Goal: Task Accomplishment & Management: Complete application form

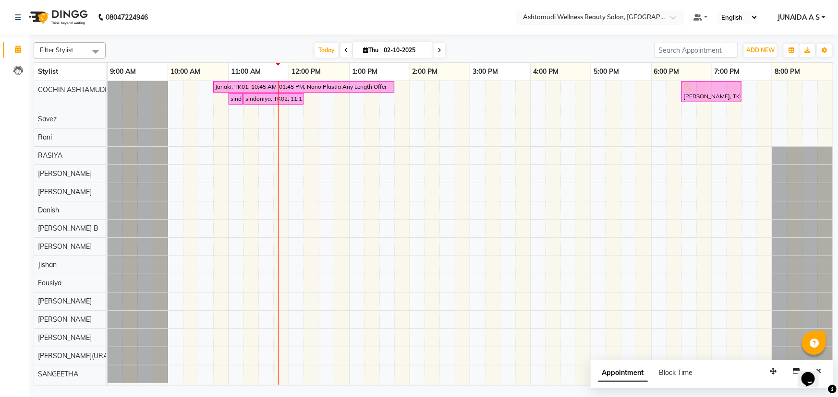
click at [675, 19] on span at bounding box center [676, 20] width 12 height 10
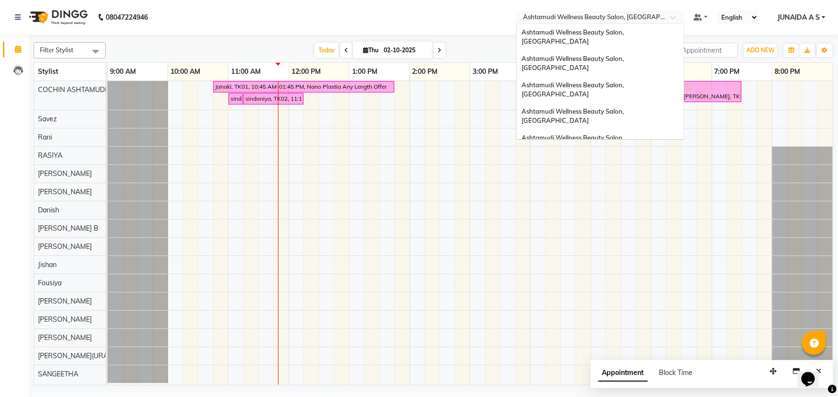
scroll to position [132, 0]
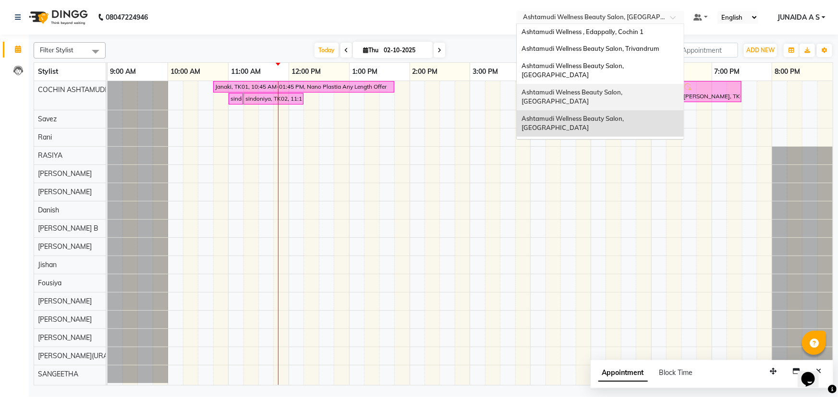
click at [624, 88] on span "Ashtamudi Welness Beauty Salon, [GEOGRAPHIC_DATA]" at bounding box center [572, 96] width 102 height 17
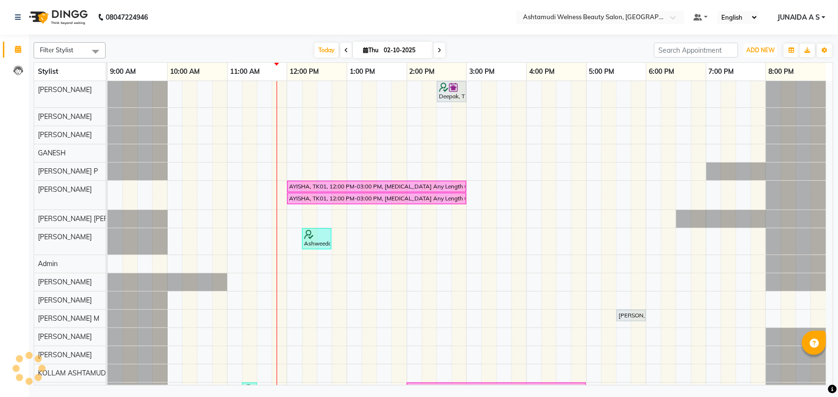
click at [755, 48] on span "ADD NEW" at bounding box center [760, 50] width 28 height 7
drag, startPoint x: 750, startPoint y: 67, endPoint x: 653, endPoint y: 114, distance: 107.8
click at [749, 67] on button "Add Appointment" at bounding box center [739, 68] width 76 height 12
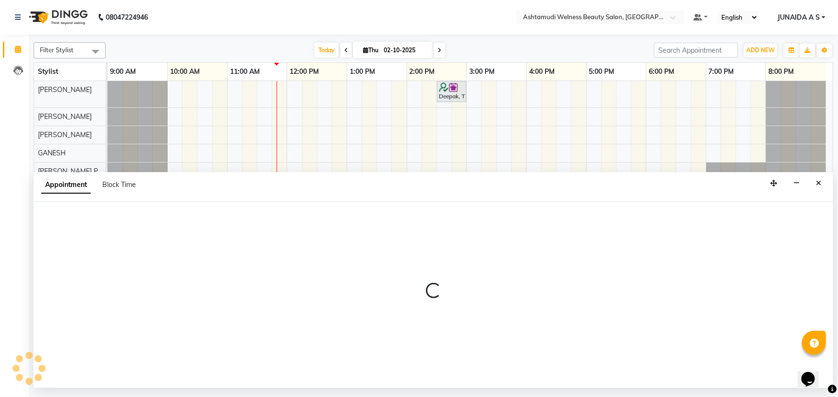
select select "600"
select select "tentative"
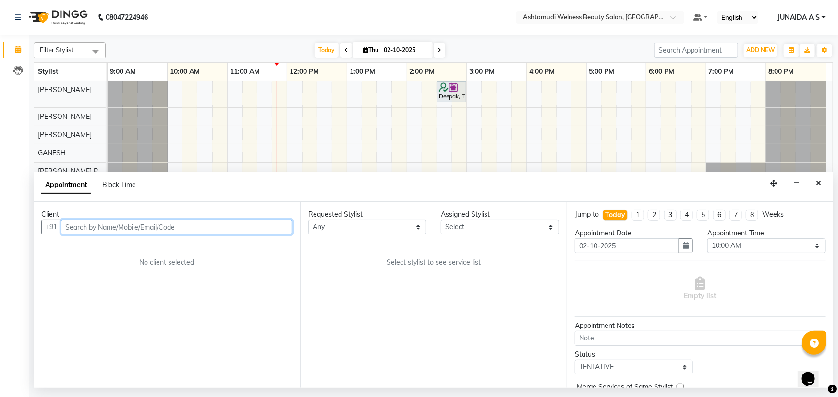
click at [237, 230] on input "text" at bounding box center [176, 227] width 231 height 15
paste input "7034159881"
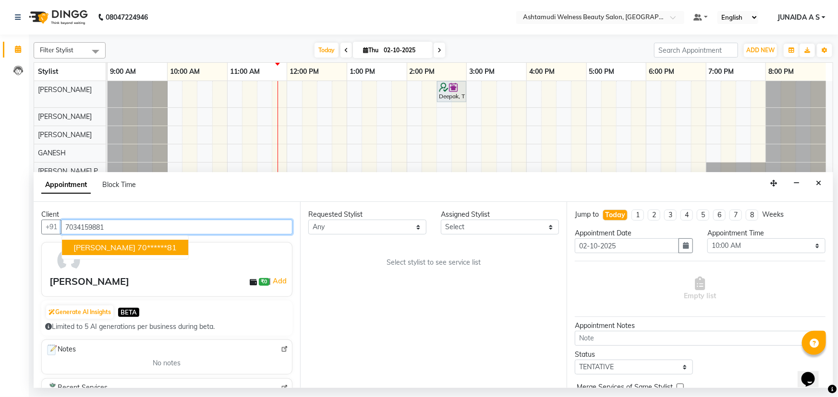
type input "7034159881"
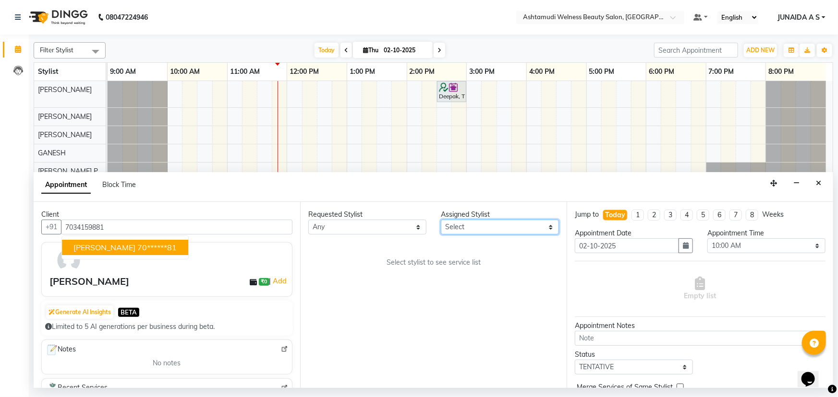
click at [487, 225] on select "Select Abisha ADITHYA TAMANG Admin ALTHAF Anitha ATHIRA SANAL BETZA M BINU Dwan…" at bounding box center [500, 227] width 118 height 15
select select "25976"
click at [441, 220] on select "Select Abisha ADITHYA TAMANG Admin ALTHAF Anitha ATHIRA SANAL BETZA M BINU Dwan…" at bounding box center [500, 227] width 118 height 15
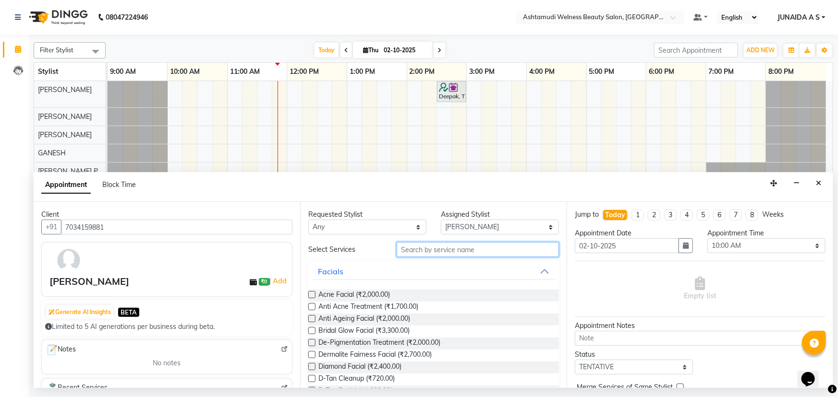
click at [444, 250] on input "text" at bounding box center [478, 249] width 162 height 15
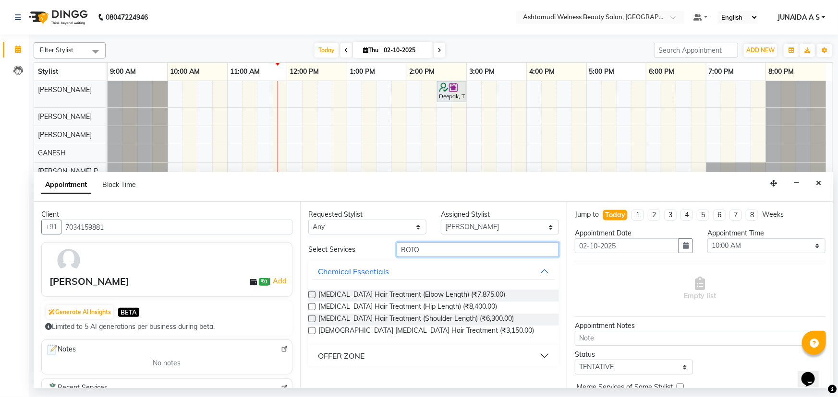
type input "BOTO"
click at [381, 354] on button "OFFER ZONE" at bounding box center [433, 356] width 243 height 17
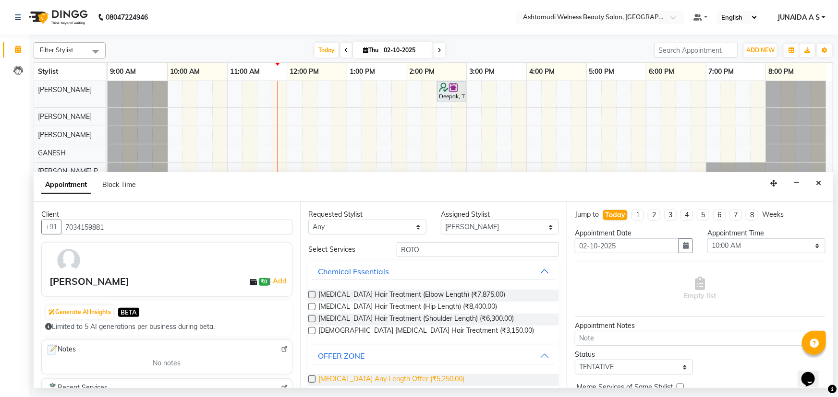
click at [368, 379] on span "Botox Any Length Offer (₹5,250.00)" at bounding box center [391, 380] width 146 height 12
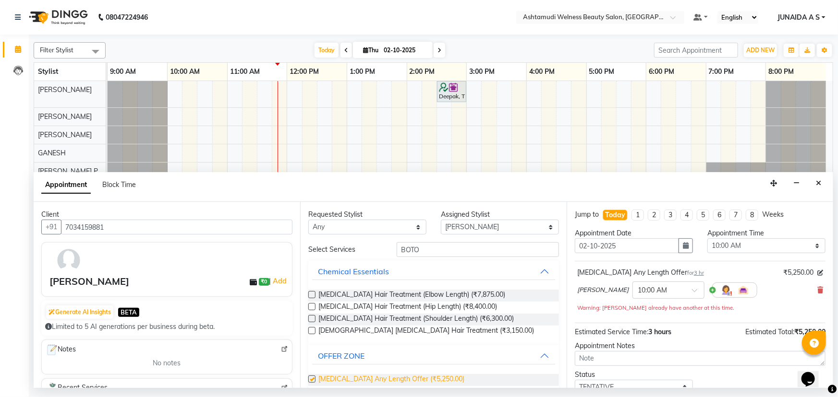
checkbox input "false"
click at [678, 251] on button "button" at bounding box center [685, 246] width 14 height 15
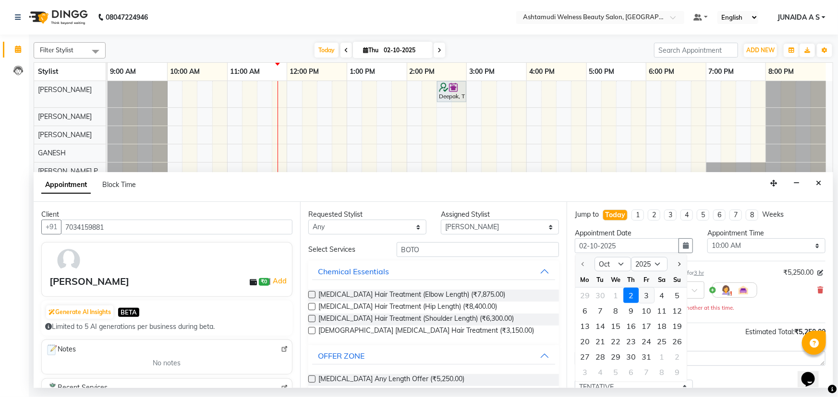
click at [647, 293] on div "3" at bounding box center [645, 295] width 15 height 15
type input "03-10-2025"
select select "600"
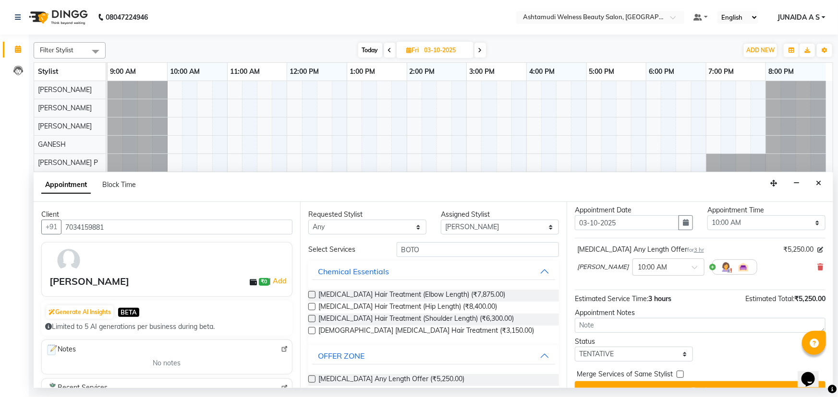
scroll to position [41, 0]
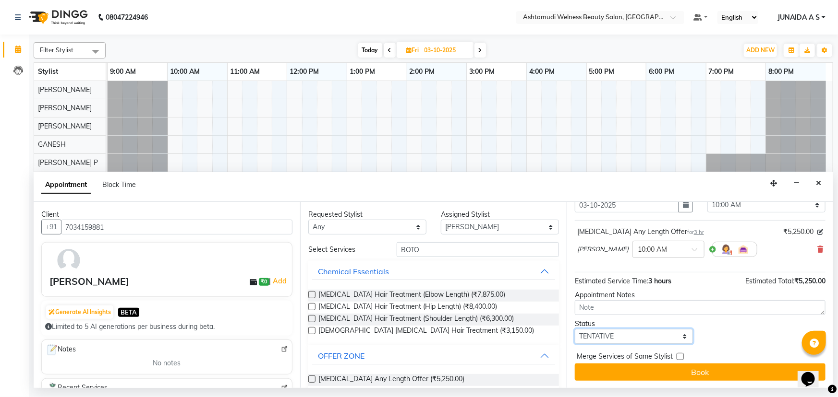
click at [634, 342] on select "Select TENTATIVE CONFIRM UPCOMING" at bounding box center [634, 336] width 118 height 15
select select "confirm booking"
click at [575, 329] on select "Select TENTATIVE CONFIRM UPCOMING" at bounding box center [634, 336] width 118 height 15
click at [613, 379] on button "Book" at bounding box center [700, 372] width 251 height 17
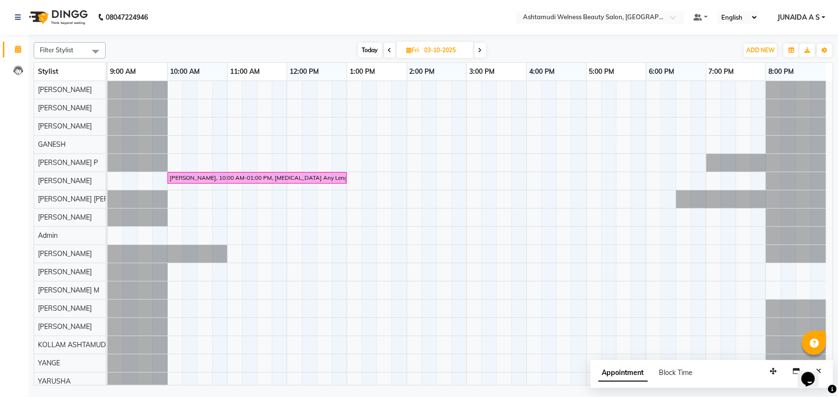
click at [385, 48] on span at bounding box center [390, 50] width 12 height 15
type input "02-10-2025"
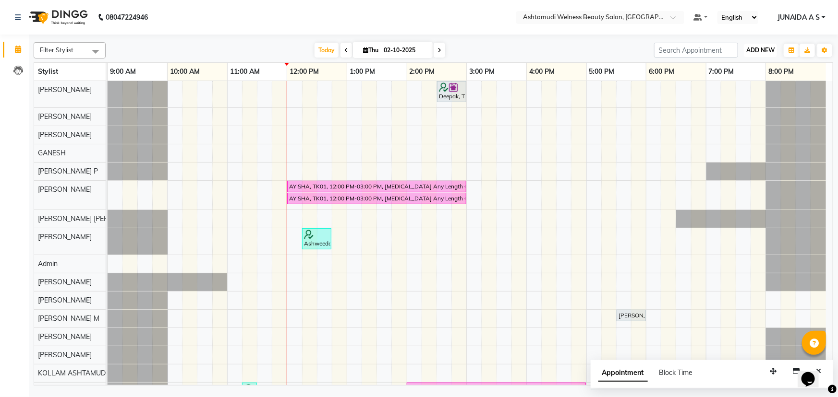
click at [756, 54] on button "ADD NEW Toggle Dropdown" at bounding box center [760, 50] width 33 height 13
click at [739, 71] on button "Add Appointment" at bounding box center [739, 68] width 76 height 12
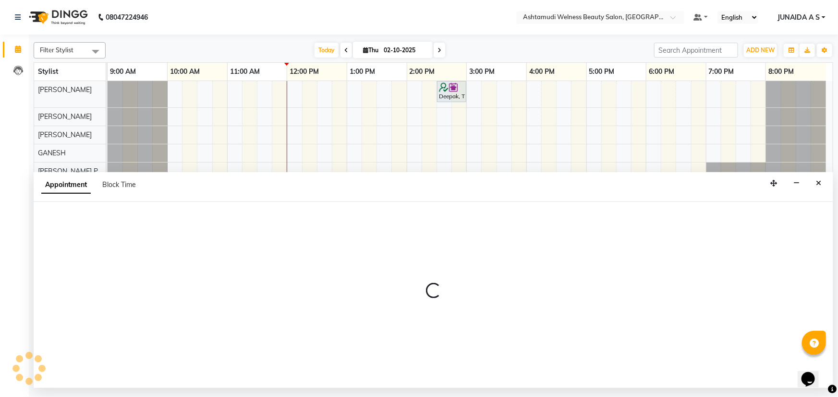
select select "tentative"
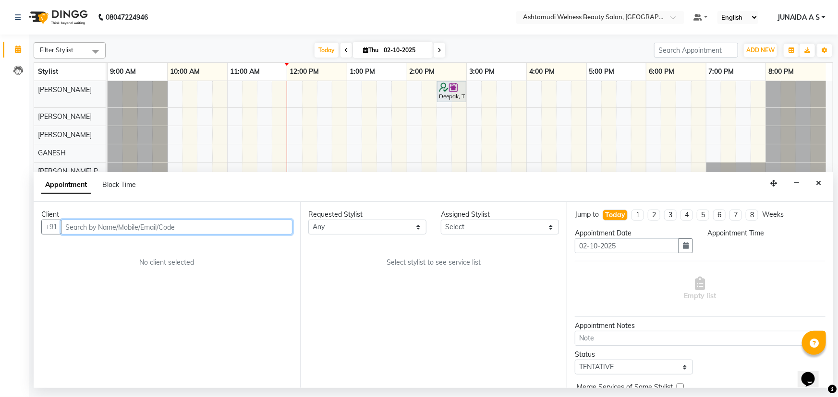
select select "600"
click at [93, 222] on input "text" at bounding box center [176, 227] width 231 height 15
paste input "7025943531"
click at [64, 228] on input "7025943531" at bounding box center [157, 227] width 192 height 15
type input "7025943531"
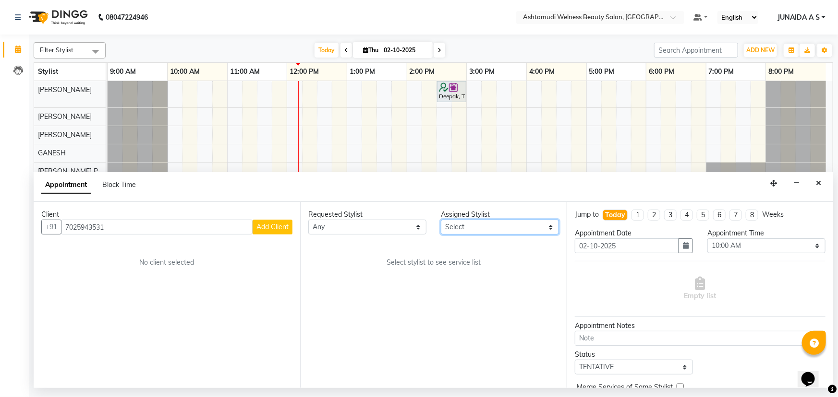
click at [518, 227] on select "Select Abisha ADITHYA TAMANG Admin ALTHAF Anitha ATHIRA SANAL BETZA M BINU Dwan…" at bounding box center [500, 227] width 118 height 15
select select "45019"
click at [441, 220] on select "Select Abisha ADITHYA TAMANG Admin ALTHAF Anitha ATHIRA SANAL BETZA M BINU Dwan…" at bounding box center [500, 227] width 118 height 15
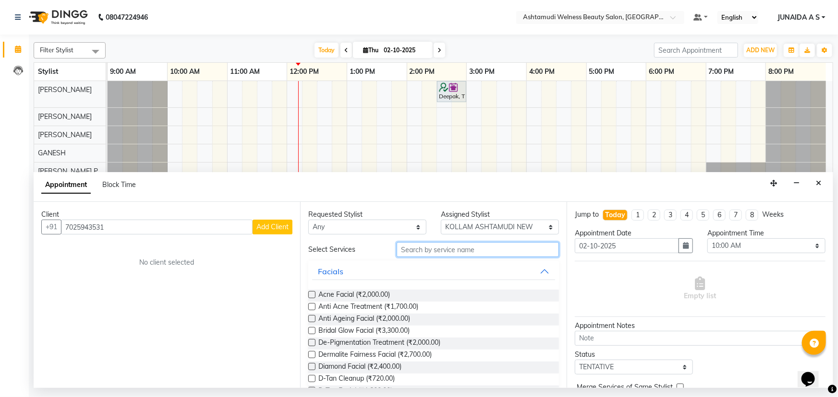
click at [455, 252] on input "text" at bounding box center [478, 249] width 162 height 15
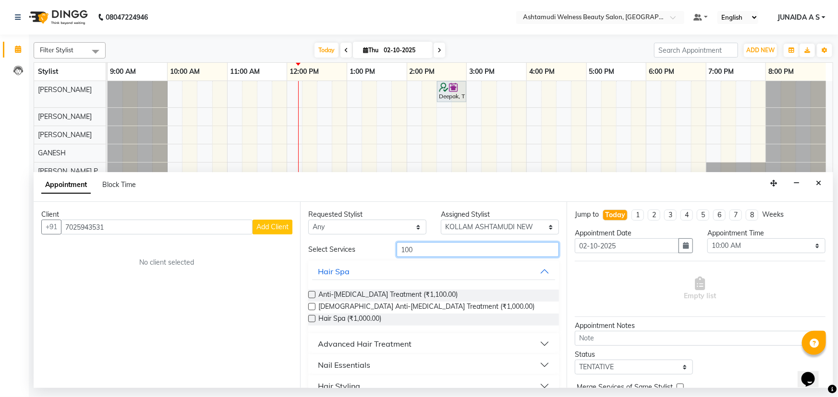
type input "1000"
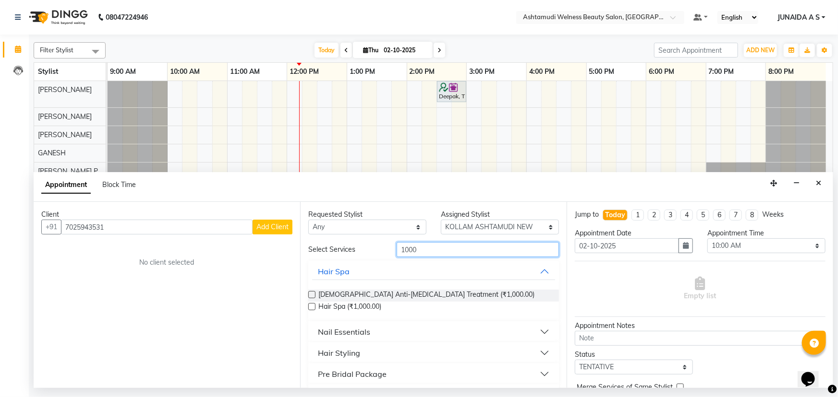
drag, startPoint x: 450, startPoint y: 244, endPoint x: 339, endPoint y: 242, distance: 110.9
click at [339, 242] on div "Select Services 1000" at bounding box center [433, 249] width 265 height 15
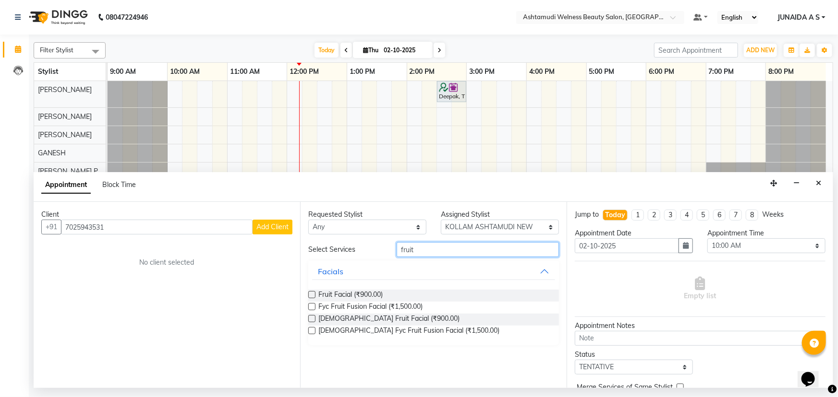
type input "fruit"
drag, startPoint x: 430, startPoint y: 250, endPoint x: 375, endPoint y: 250, distance: 54.7
click at [375, 250] on div "Select Services fruit" at bounding box center [433, 249] width 265 height 15
click at [609, 24] on nav "08047224946 Select Location × Ashtamudi Welness Beauty Salon, Chinnakkada Defau…" at bounding box center [419, 17] width 838 height 35
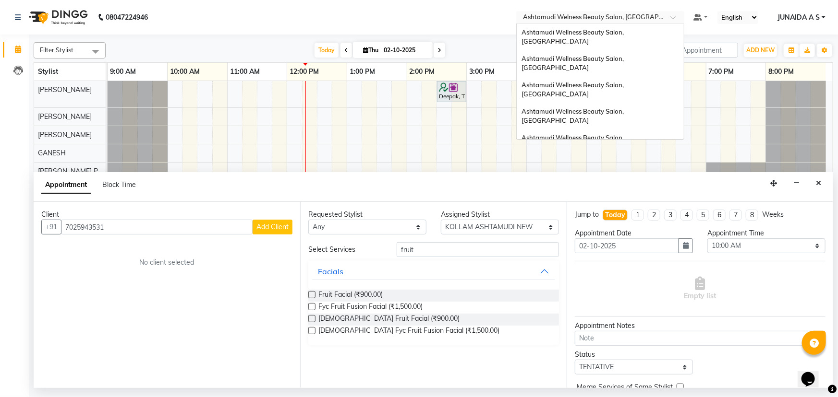
click at [617, 11] on div "Select Location × Ashtamudi Welness Beauty Salon, Chinnakkada" at bounding box center [600, 17] width 168 height 13
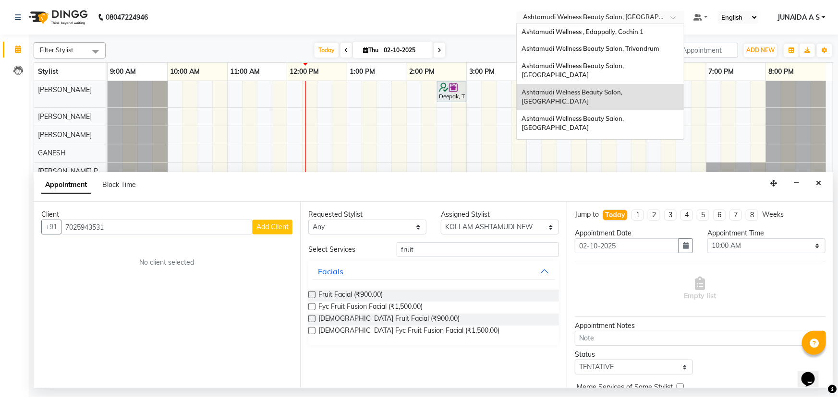
click at [614, 168] on span "Ashtamudi Beauty Lounge, [GEOGRAPHIC_DATA]" at bounding box center [595, 172] width 149 height 8
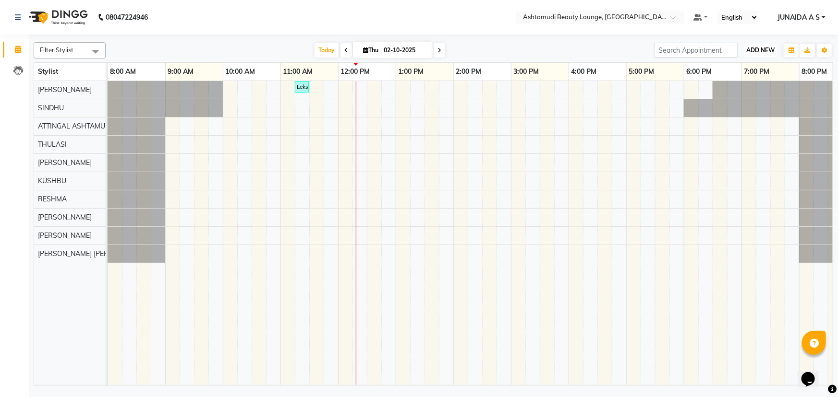
click at [759, 48] on span "ADD NEW" at bounding box center [760, 50] width 28 height 7
click at [744, 69] on button "Add Appointment" at bounding box center [739, 68] width 76 height 12
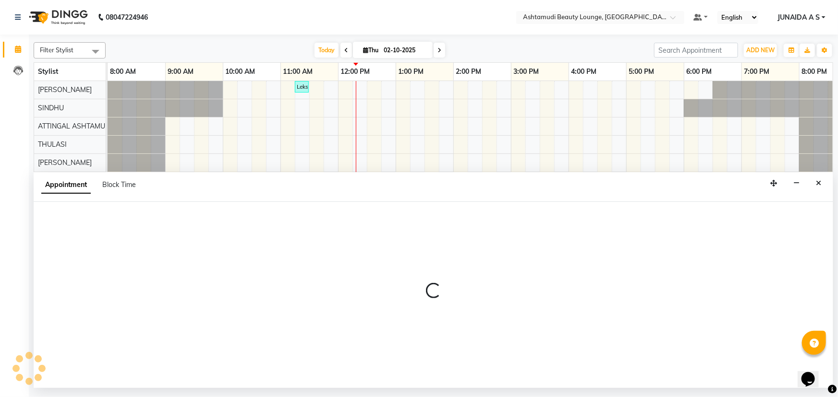
select select "540"
select select "tentative"
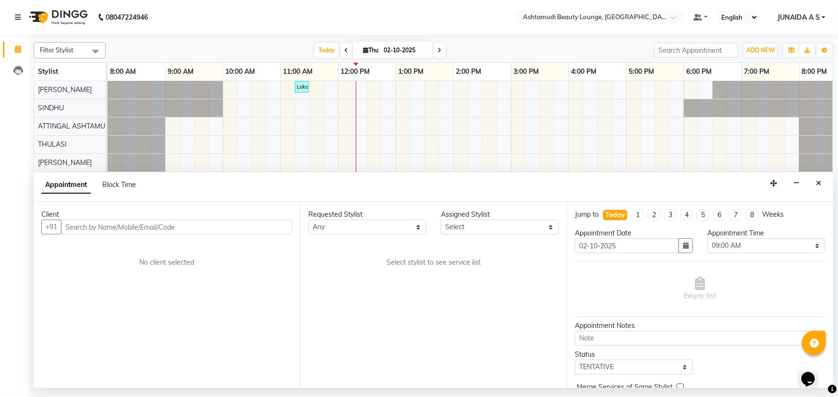
click at [128, 226] on input "text" at bounding box center [176, 227] width 231 height 15
click at [65, 226] on input "7304535582" at bounding box center [157, 227] width 192 height 15
type input "7304535582"
click at [276, 218] on div "Client" at bounding box center [166, 215] width 251 height 10
click at [275, 223] on span "Add Client" at bounding box center [272, 227] width 32 height 9
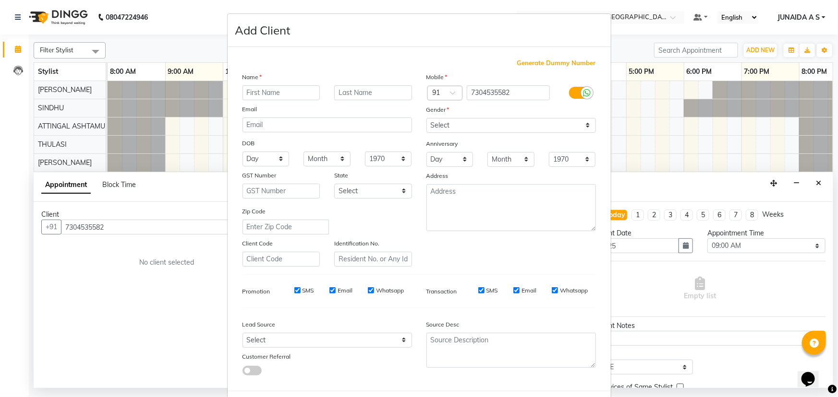
click at [263, 97] on input "text" at bounding box center [281, 92] width 78 height 15
click at [442, 123] on select "Select [DEMOGRAPHIC_DATA] [DEMOGRAPHIC_DATA] Other Prefer Not To Say" at bounding box center [510, 125] width 169 height 15
select select "[DEMOGRAPHIC_DATA]"
click at [426, 118] on select "Select [DEMOGRAPHIC_DATA] [DEMOGRAPHIC_DATA] Other Prefer Not To Say" at bounding box center [510, 125] width 169 height 15
click at [306, 91] on input "text" at bounding box center [281, 92] width 78 height 15
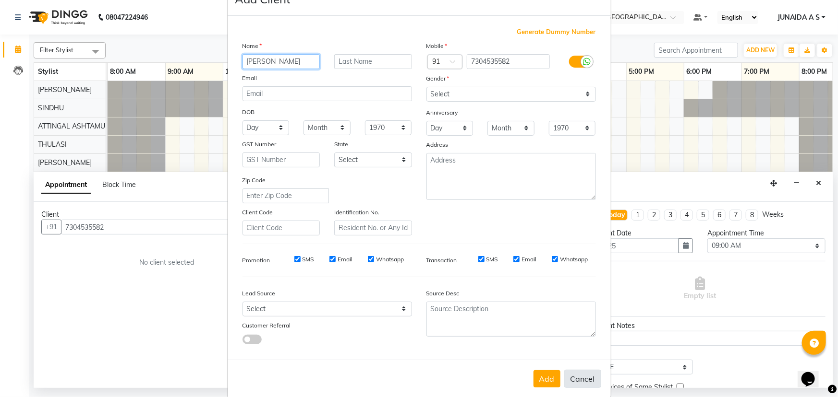
scroll to position [48, 0]
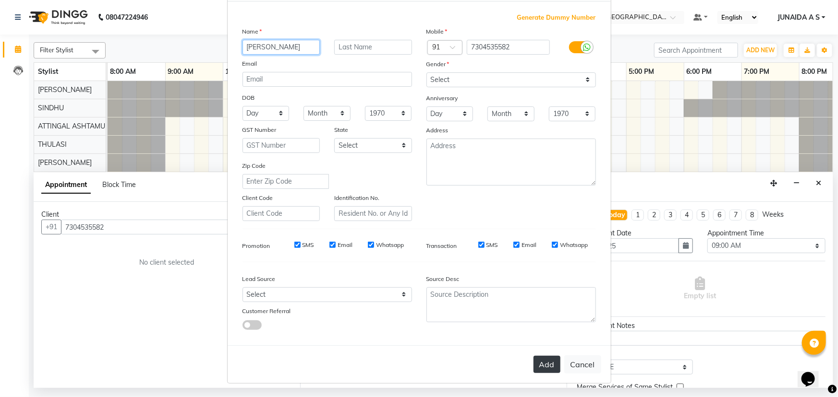
type input "soumya"
click at [547, 367] on button "Add" at bounding box center [546, 364] width 27 height 17
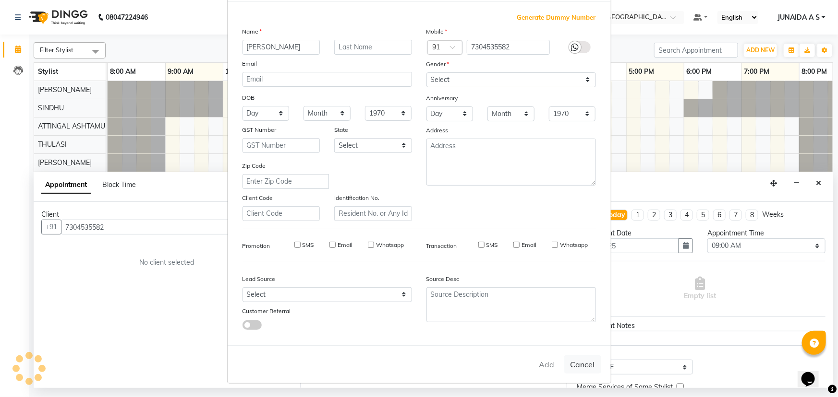
type input "73******82"
select select
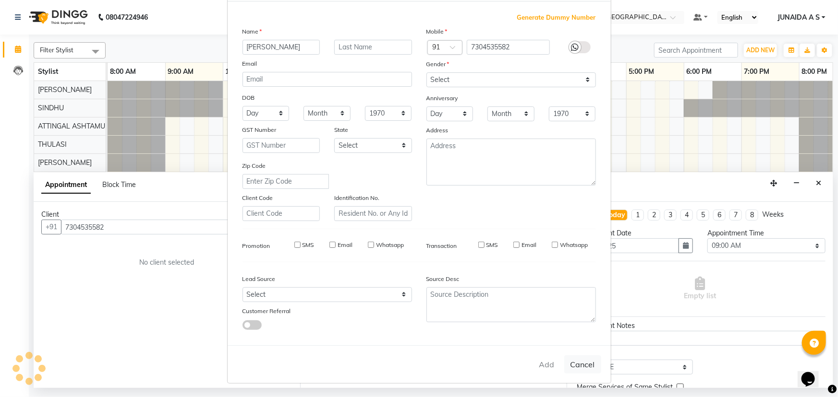
select select
checkbox input "false"
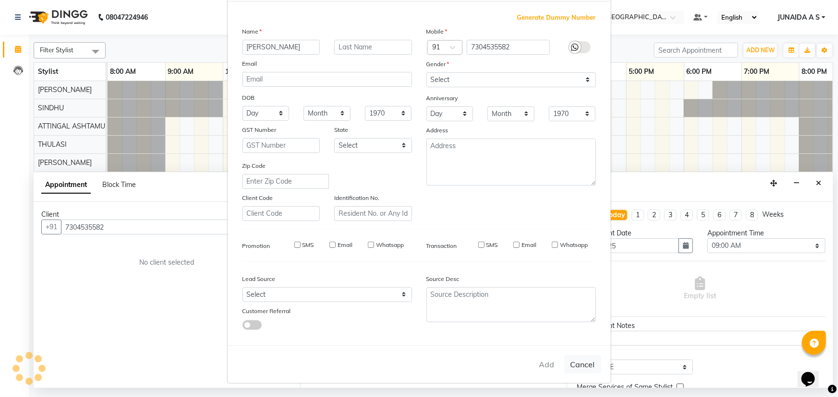
checkbox input "false"
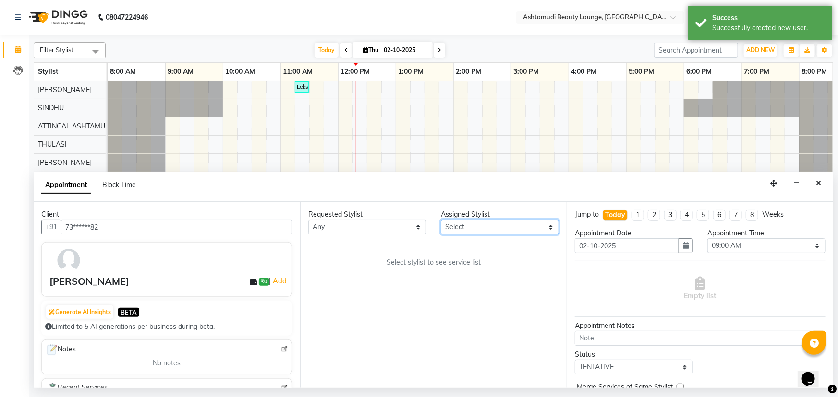
click at [526, 224] on select "Select ABHIRAMI THAMPI ARYA A ARYA G ATTINGAL ASHTAMUDI KUSHBU Leena Jose Radhi…" at bounding box center [500, 227] width 118 height 15
select select "27460"
click at [441, 220] on select "Select ABHIRAMI THAMPI ARYA A ARYA G ATTINGAL ASHTAMUDI KUSHBU Leena Jose Radhi…" at bounding box center [500, 227] width 118 height 15
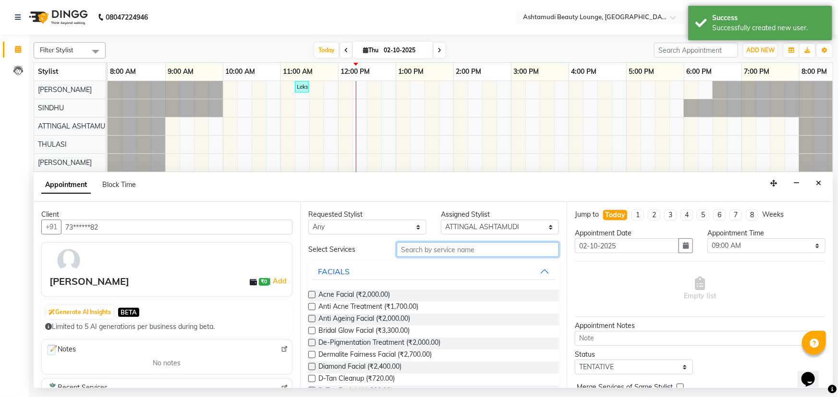
click at [473, 254] on input "text" at bounding box center [478, 249] width 162 height 15
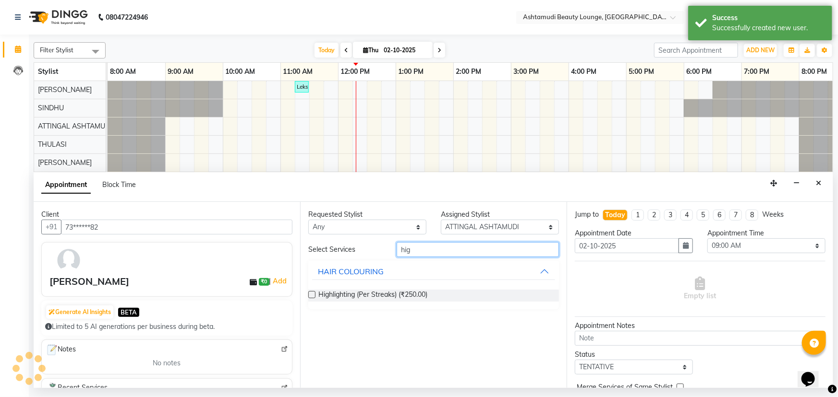
type input "hig"
click at [309, 293] on label at bounding box center [311, 294] width 7 height 7
click at [309, 293] on input "checkbox" at bounding box center [311, 296] width 6 height 6
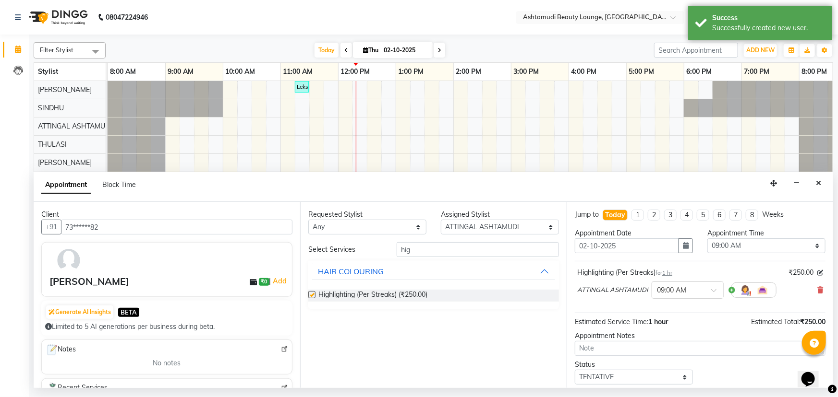
checkbox input "false"
drag, startPoint x: 415, startPoint y: 254, endPoint x: 391, endPoint y: 252, distance: 24.6
click at [391, 252] on div "hig" at bounding box center [477, 249] width 177 height 15
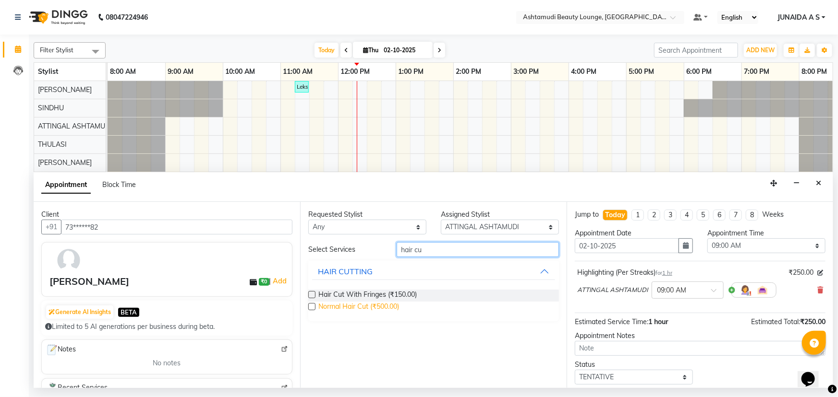
type input "hair cu"
click at [357, 310] on span "Normal Hair Cut (₹500.00)" at bounding box center [358, 308] width 81 height 12
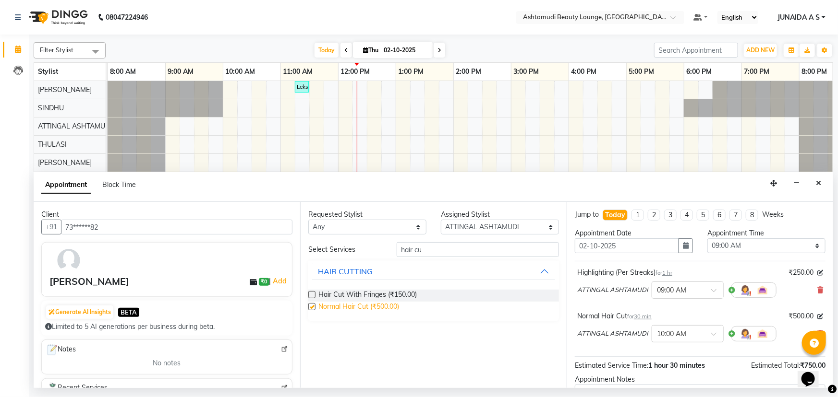
checkbox input "false"
click at [685, 244] on button "button" at bounding box center [685, 246] width 14 height 15
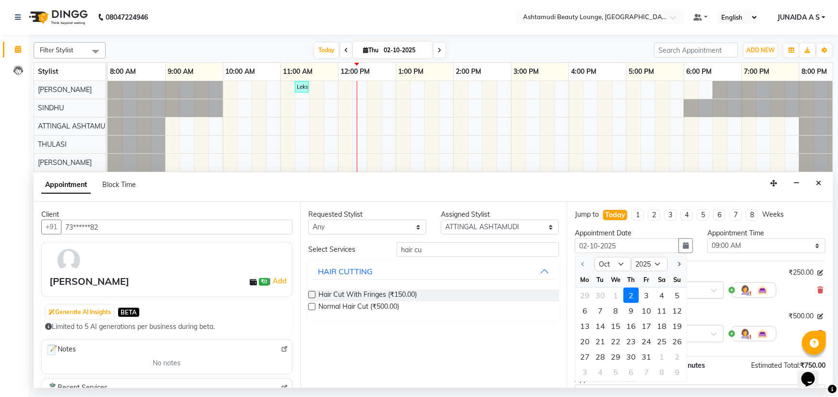
click at [673, 293] on div "5" at bounding box center [676, 295] width 15 height 15
type input "05-10-2025"
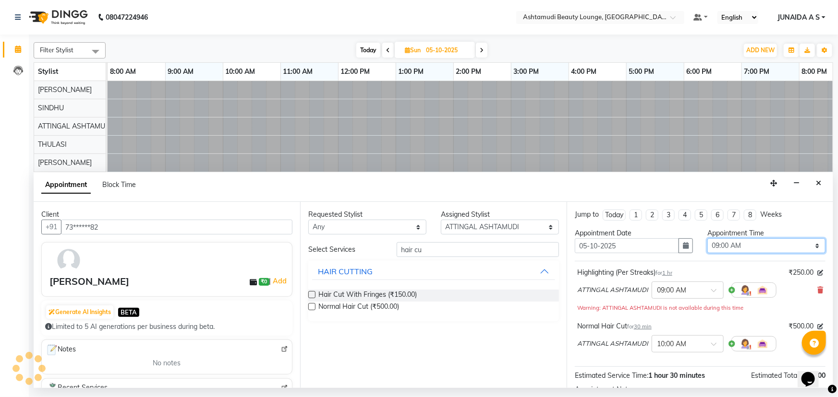
click at [713, 247] on select "Select 09:00 AM 09:15 AM 09:30 AM 09:45 AM 10:00 AM 10:15 AM 10:30 AM 10:45 AM …" at bounding box center [766, 246] width 118 height 15
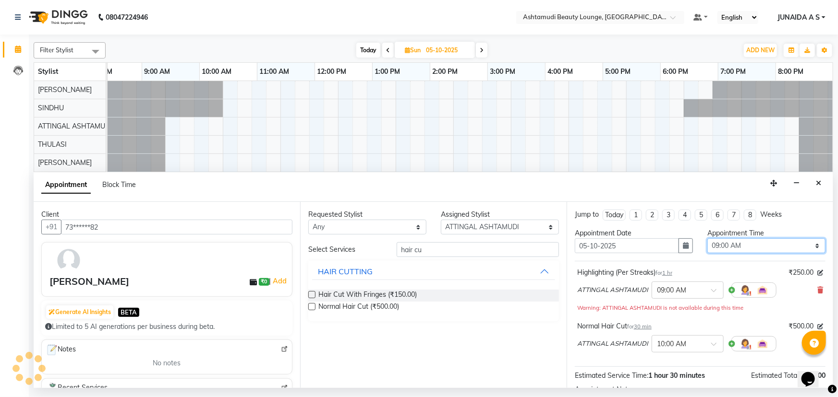
scroll to position [0, 24]
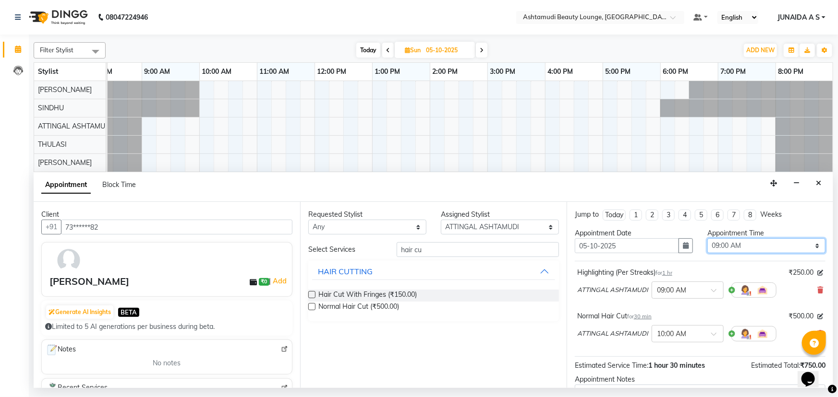
select select "660"
click at [707, 239] on select "Select 09:00 AM 09:15 AM 09:30 AM 09:45 AM 10:00 AM 10:15 AM 10:30 AM 10:45 AM …" at bounding box center [766, 246] width 118 height 15
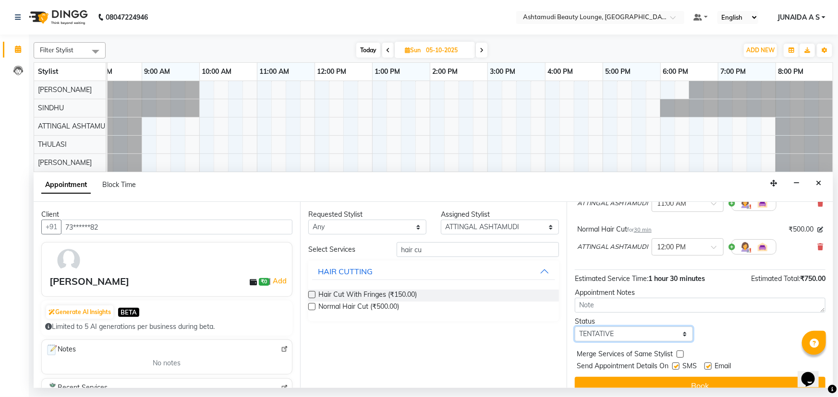
click at [605, 328] on select "Select TENTATIVE CONFIRM UPCOMING" at bounding box center [634, 334] width 118 height 15
select select "confirm booking"
click at [575, 327] on select "Select TENTATIVE CONFIRM UPCOMING" at bounding box center [634, 334] width 118 height 15
click at [590, 375] on div "Jump to Today 1 2 3 4 5 6 7 8 Weeks Appointment Date 05-10-2025 Appointment Tim…" at bounding box center [699, 295] width 266 height 186
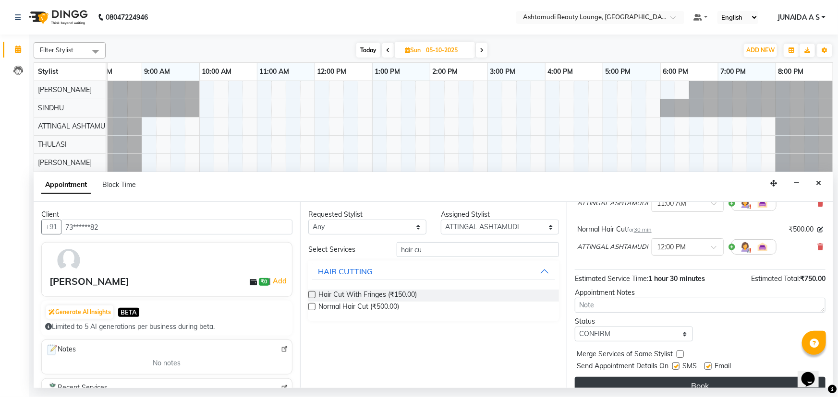
click at [587, 379] on button "Book" at bounding box center [700, 385] width 251 height 17
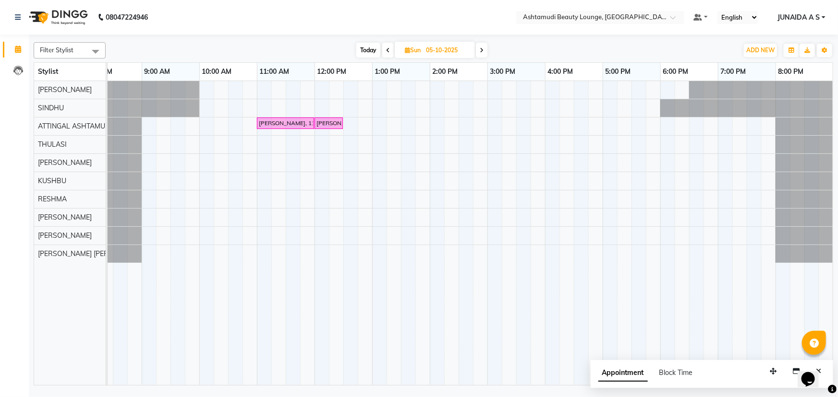
click at [614, 24] on nav "08047224946 Select Location × Ashtamudi Beauty Lounge, Attingal Default Panel M…" at bounding box center [419, 17] width 838 height 35
click at [615, 14] on input "text" at bounding box center [590, 18] width 139 height 10
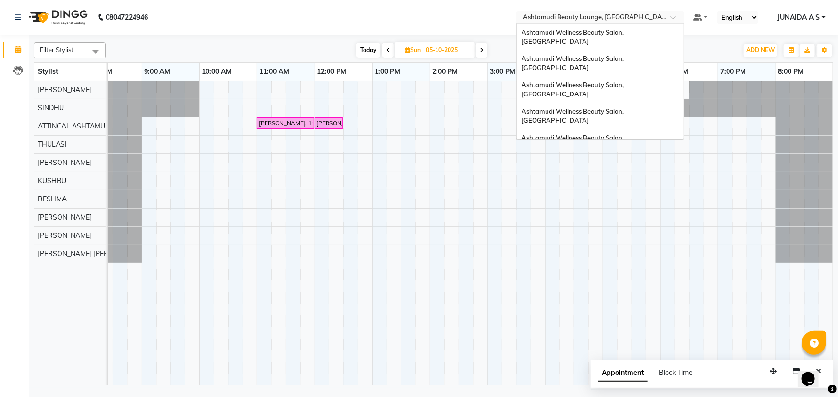
scroll to position [132, 0]
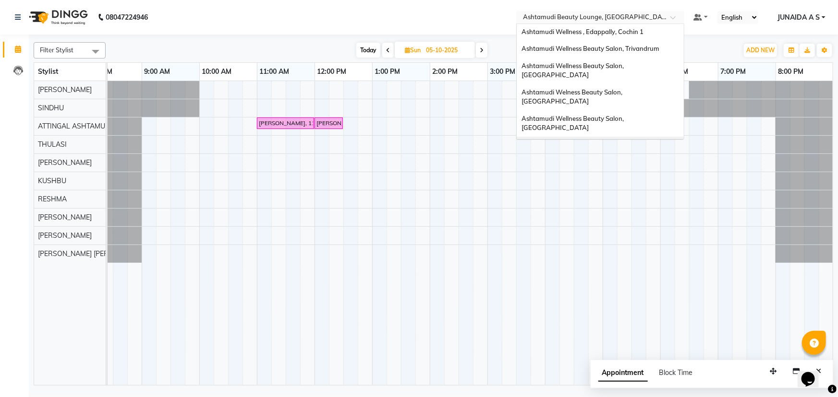
click at [612, 141] on span "Ashtamudi Wellness Beauty Salon, [GEOGRAPHIC_DATA]" at bounding box center [573, 149] width 104 height 17
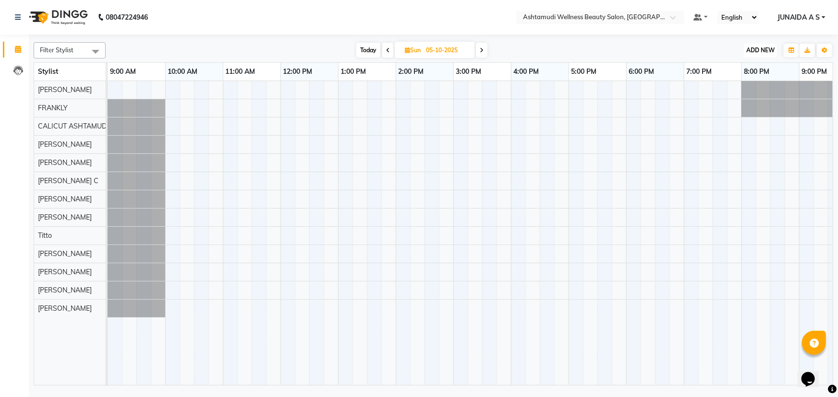
click at [762, 50] on span "ADD NEW" at bounding box center [760, 50] width 28 height 7
click at [750, 67] on button "Add Appointment" at bounding box center [739, 68] width 76 height 12
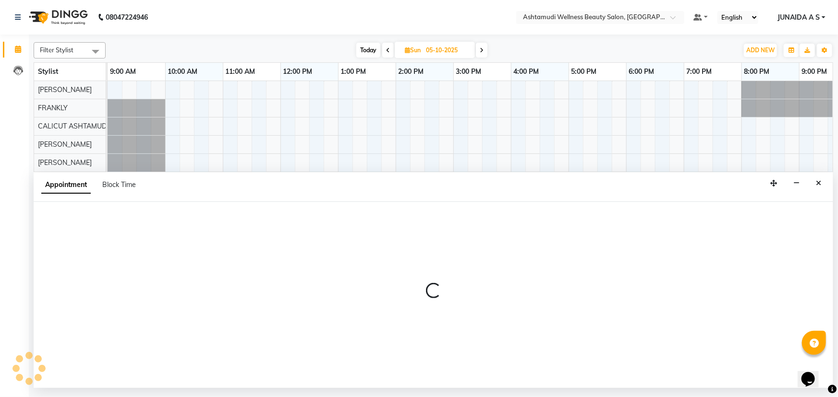
select select "tentative"
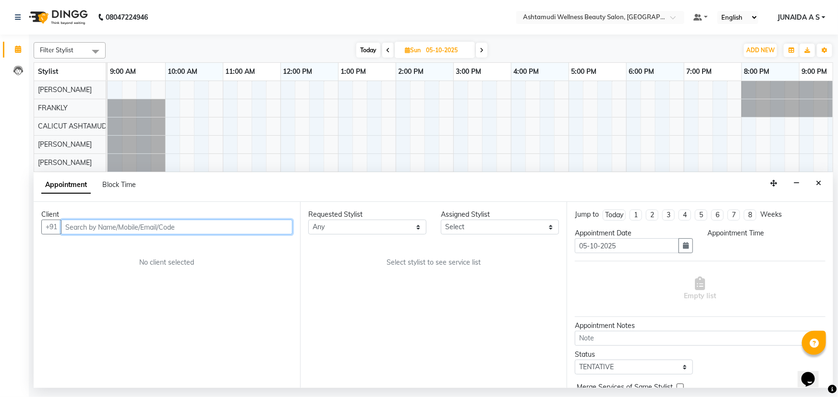
select select "600"
click at [259, 227] on input "text" at bounding box center [176, 227] width 231 height 15
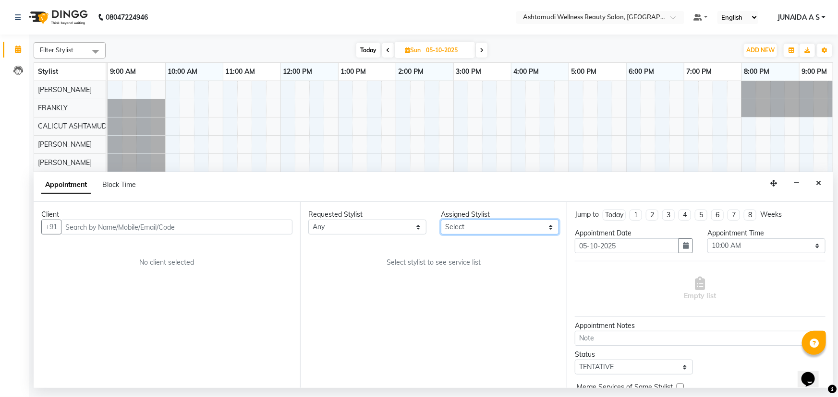
click at [517, 232] on select "Select Adil Amala George AMBILI C ANKITHA CALICUT ASHTAMUDI FRANKLY KRISHNA Nit…" at bounding box center [500, 227] width 118 height 15
select select "27314"
click at [441, 220] on select "Select Adil Amala George AMBILI C ANKITHA CALICUT ASHTAMUDI FRANKLY KRISHNA Nit…" at bounding box center [500, 227] width 118 height 15
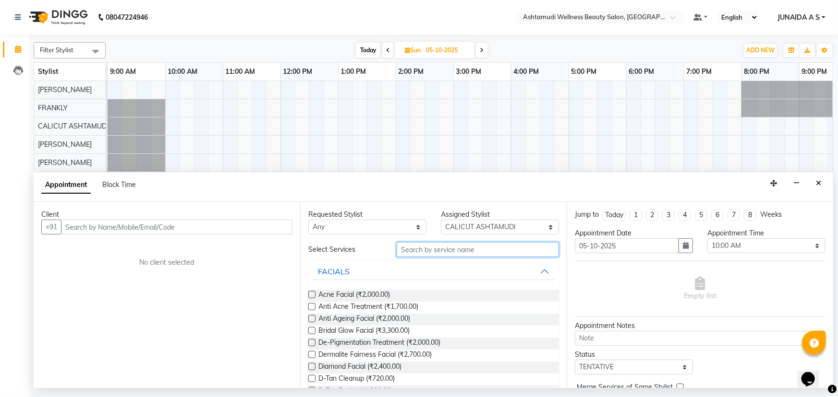
click at [429, 247] on input "text" at bounding box center [478, 249] width 162 height 15
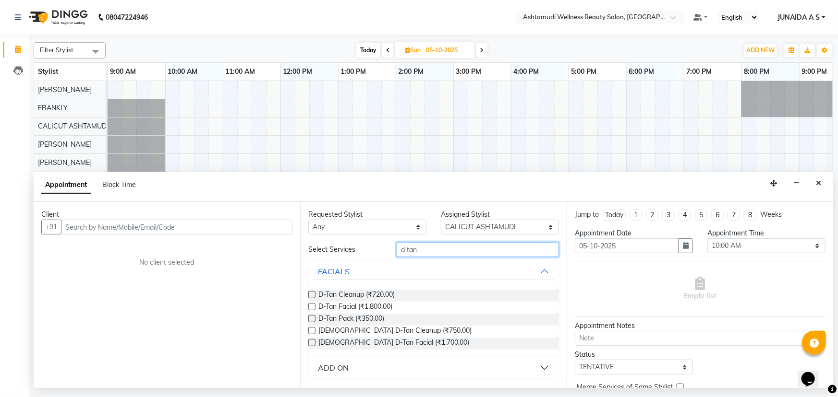
type input "d tan"
click at [356, 286] on div "D-Tan Cleanup (₹720.00) D-Tan Facial (₹1,800.00) D-Tan Pack (₹350.00) Gents D-T…" at bounding box center [433, 319] width 251 height 75
click at [356, 292] on span "D-Tan Cleanup (₹720.00)" at bounding box center [356, 296] width 76 height 12
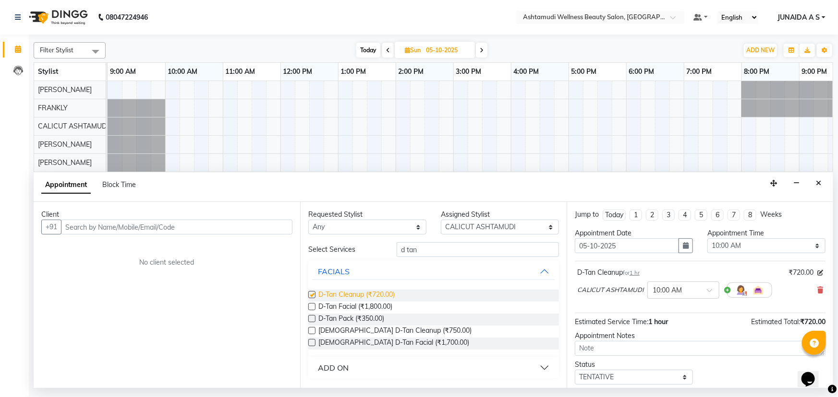
checkbox input "false"
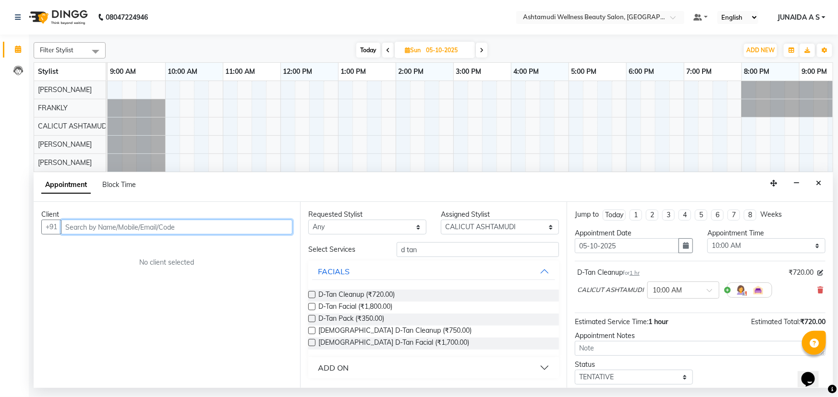
click at [158, 231] on input "text" at bounding box center [176, 227] width 231 height 15
click at [683, 248] on icon "button" at bounding box center [686, 245] width 6 height 7
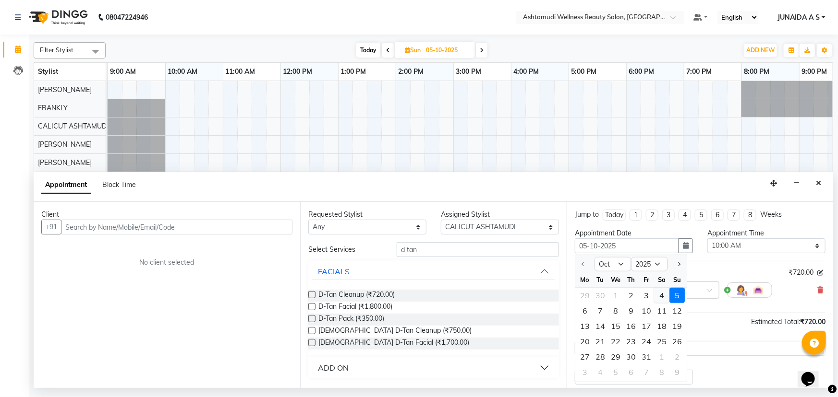
click at [661, 297] on div "4" at bounding box center [661, 295] width 15 height 15
type input "04-10-2025"
select select "600"
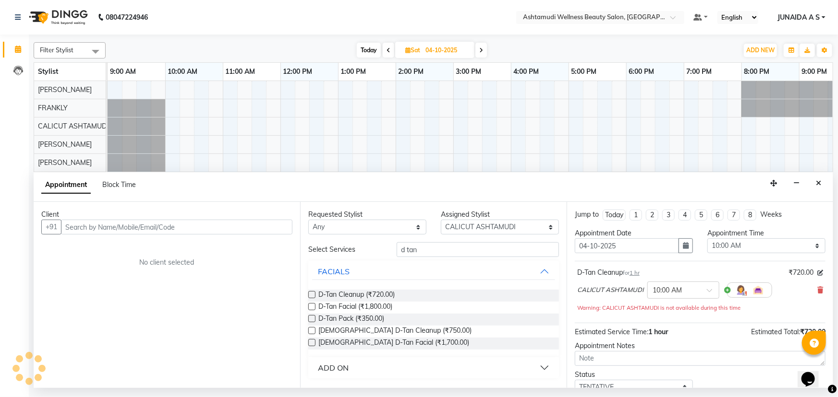
scroll to position [0, 139]
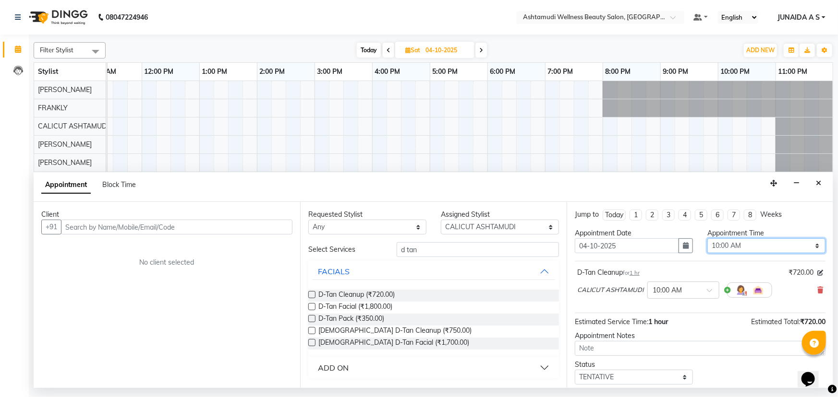
click at [740, 249] on select "Select 10:00 AM 10:15 AM 10:30 AM 10:45 AM 11:00 AM 11:15 AM 11:30 AM 11:45 AM …" at bounding box center [766, 246] width 118 height 15
click at [601, 385] on div "Jump to Today 1 2 3 4 5 6 7 8 Weeks Appointment Date 04-10-2025 Appointment Tim…" at bounding box center [699, 295] width 266 height 186
click at [604, 378] on select "Select TENTATIVE CONFIRM UPCOMING" at bounding box center [634, 377] width 118 height 15
select select "confirm booking"
click at [575, 370] on select "Select TENTATIVE CONFIRM UPCOMING" at bounding box center [634, 377] width 118 height 15
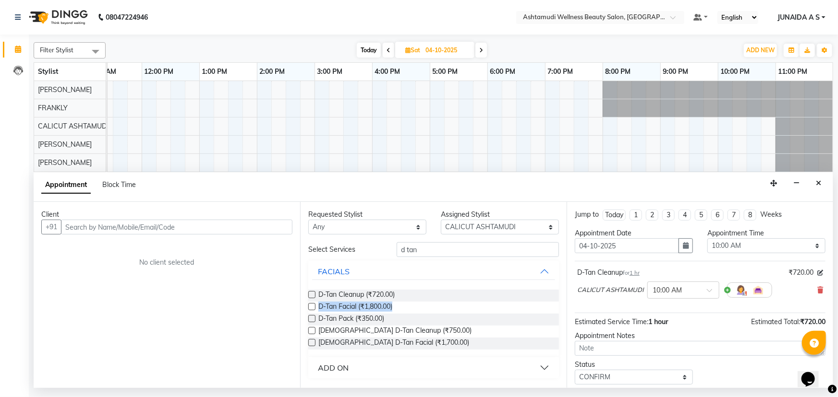
drag, startPoint x: 320, startPoint y: 309, endPoint x: 400, endPoint y: 312, distance: 79.7
click at [400, 312] on div "D-Tan Facial (₹1,800.00)" at bounding box center [433, 308] width 251 height 12
copy span "D-Tan Facial (₹1,800.00)"
drag, startPoint x: 445, startPoint y: 246, endPoint x: 314, endPoint y: 252, distance: 131.2
click at [314, 252] on div "Select Services d tan" at bounding box center [433, 249] width 265 height 15
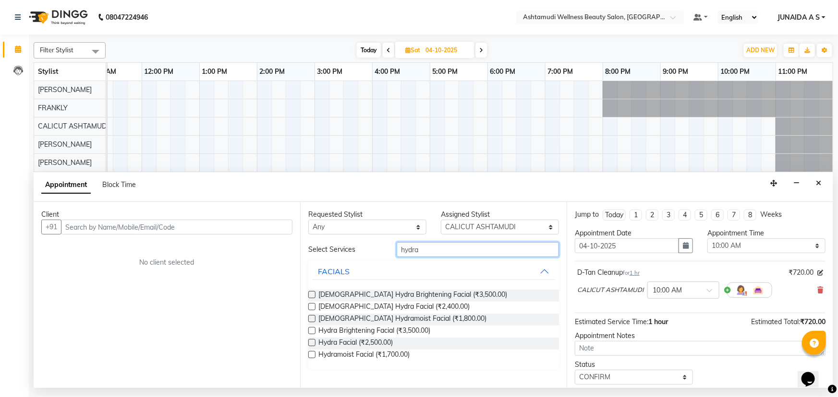
type input "hydra"
drag, startPoint x: 315, startPoint y: 348, endPoint x: 397, endPoint y: 347, distance: 82.1
click at [397, 347] on div "Hydra Facial (₹2,500.00)" at bounding box center [433, 344] width 251 height 12
copy div "Hydra Facial (₹2,500.00)"
drag, startPoint x: 438, startPoint y: 248, endPoint x: 304, endPoint y: 250, distance: 133.5
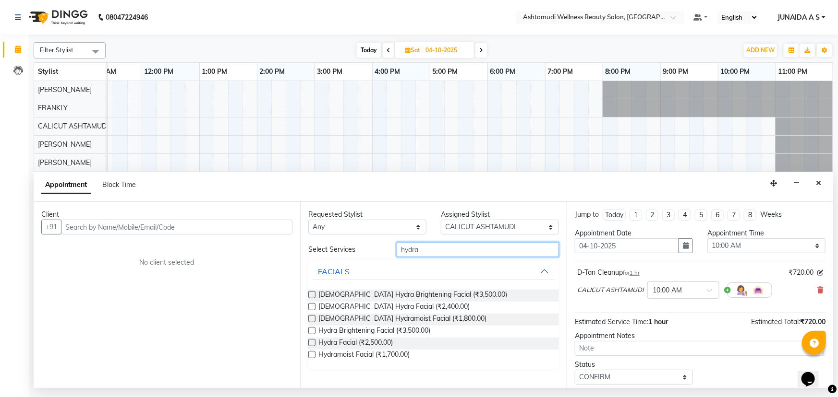
click at [304, 250] on div "Select Services hydra" at bounding box center [433, 249] width 265 height 15
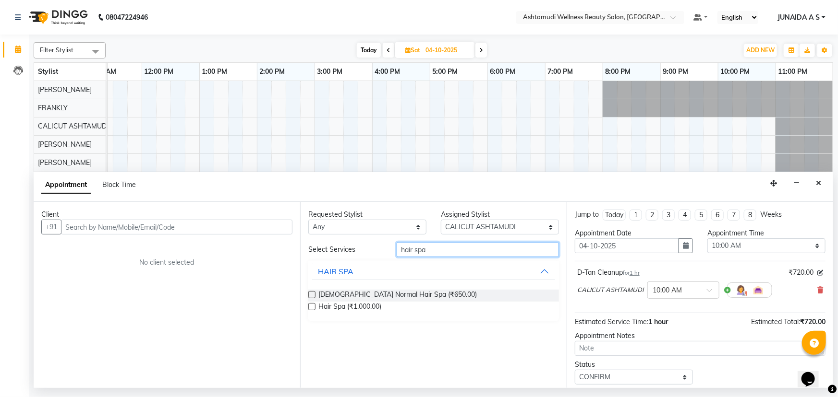
type input "hair spa"
click at [563, 11] on div "Select Location × Ashtamudi Wellness Beauty Salon, Calicut" at bounding box center [600, 17] width 168 height 13
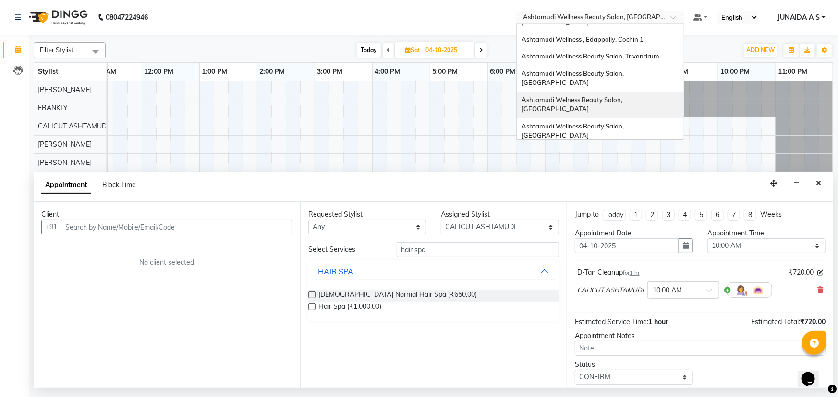
scroll to position [131, 0]
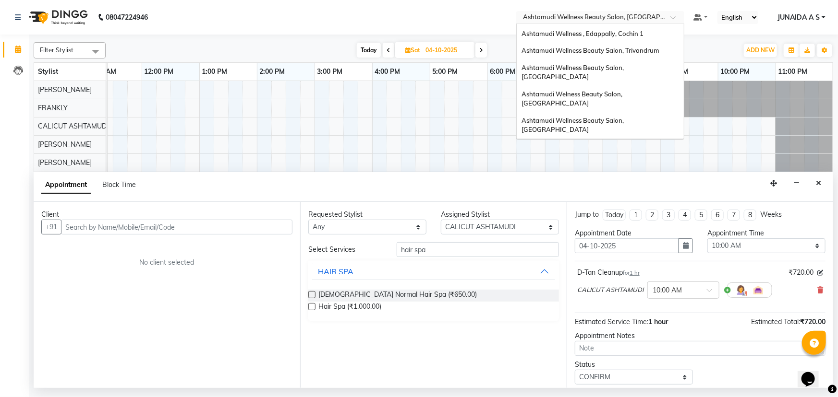
click at [660, 182] on div "Ashtamudi Wellness Beauty Salon, [GEOGRAPHIC_DATA]" at bounding box center [600, 195] width 167 height 26
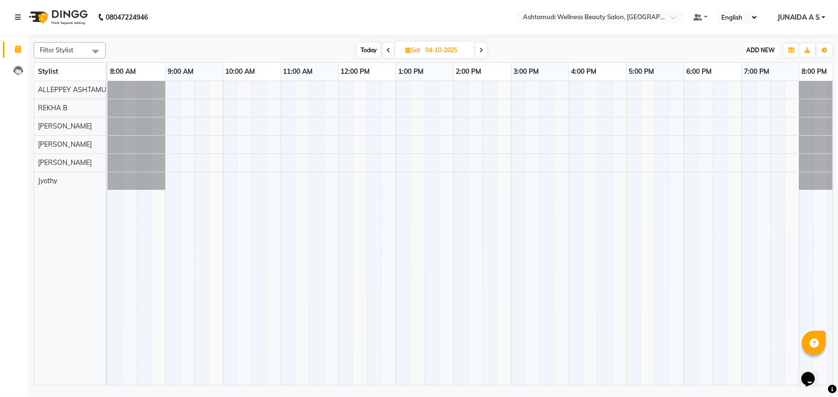
click at [756, 48] on span "ADD NEW" at bounding box center [760, 50] width 28 height 7
click at [757, 67] on button "Add Appointment" at bounding box center [739, 68] width 76 height 12
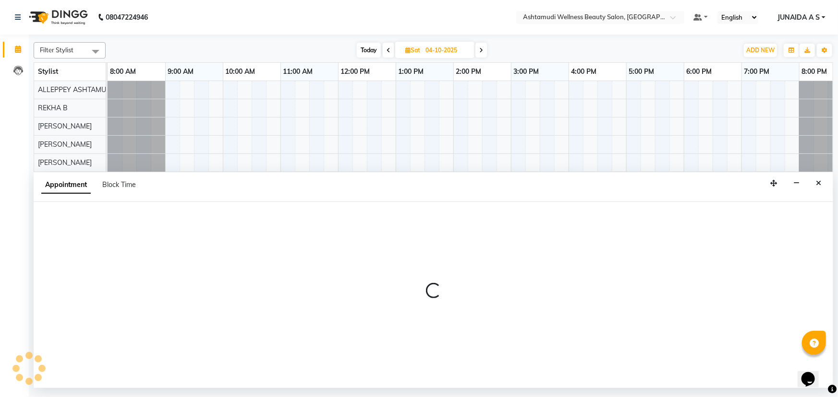
select select "tentative"
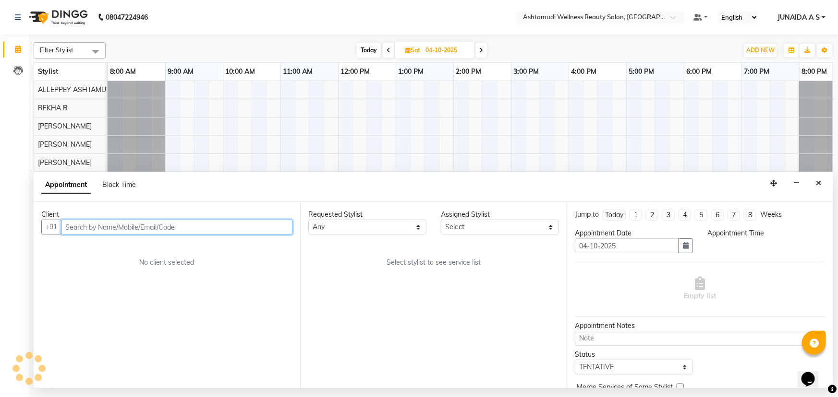
select select "540"
click at [175, 230] on input "text" at bounding box center [176, 227] width 231 height 15
paste input "Hydra Facial (₹2,50"
type input "Hydra Facial (₹2,50"
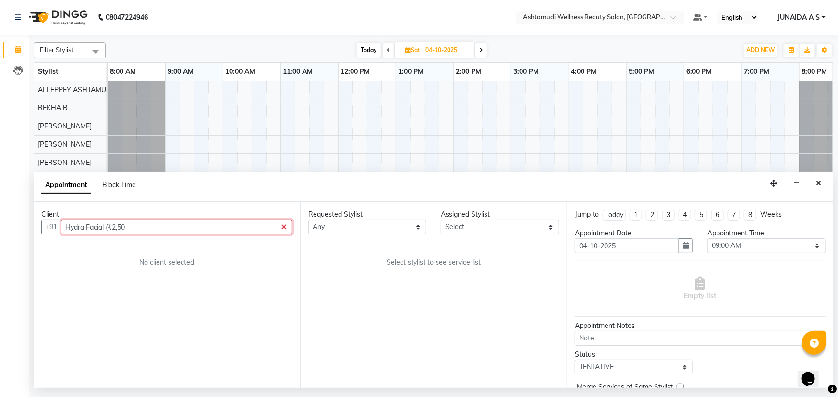
drag, startPoint x: 0, startPoint y: 192, endPoint x: 72, endPoint y: 204, distance: 72.9
click at [0, 192] on app-home "08047224946 Select Location × Ashtamudi Wellness Beauty Salon, [GEOGRAPHIC_DATA…" at bounding box center [419, 194] width 838 height 388
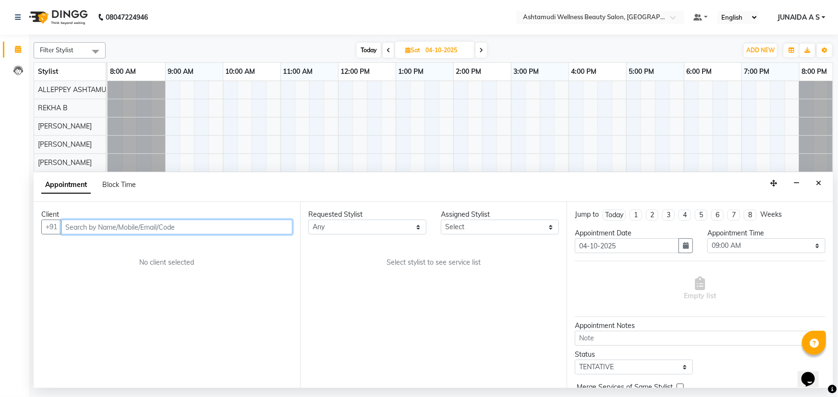
click at [148, 225] on input "text" at bounding box center [176, 227] width 231 height 15
paste input "8075004754"
type input "8075004754"
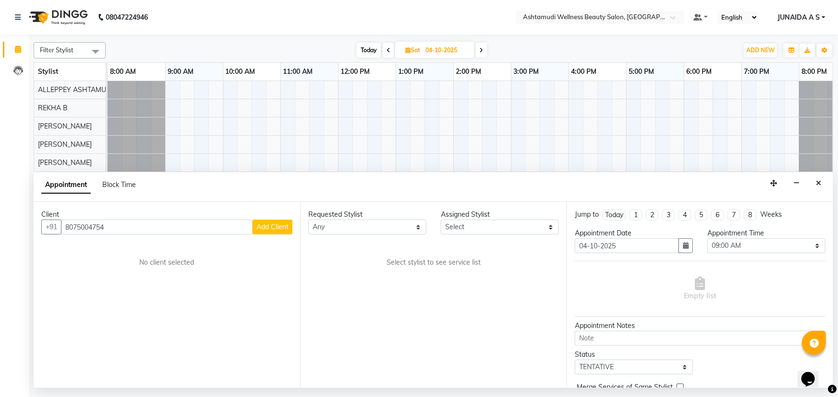
click at [280, 230] on span "Add Client" at bounding box center [272, 227] width 32 height 9
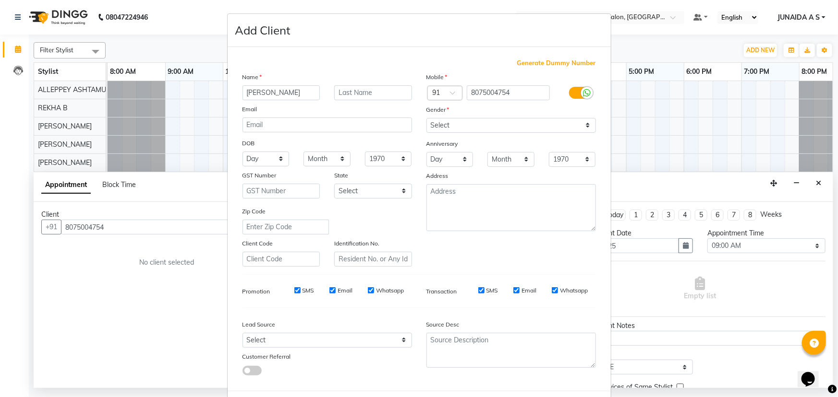
type input "[PERSON_NAME]"
click at [499, 121] on select "Select Male Female Other Prefer Not To Say" at bounding box center [510, 125] width 169 height 15
select select "female"
click at [426, 118] on select "Select [DEMOGRAPHIC_DATA] [DEMOGRAPHIC_DATA] Other Prefer Not To Say" at bounding box center [510, 125] width 169 height 15
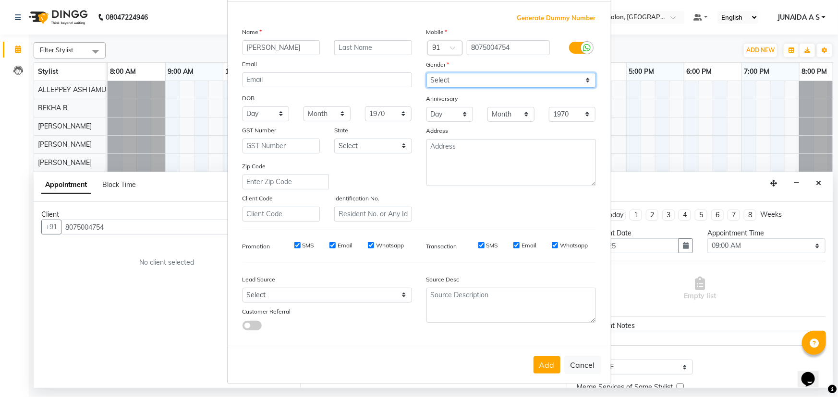
scroll to position [48, 0]
click at [552, 365] on button "Add" at bounding box center [546, 364] width 27 height 17
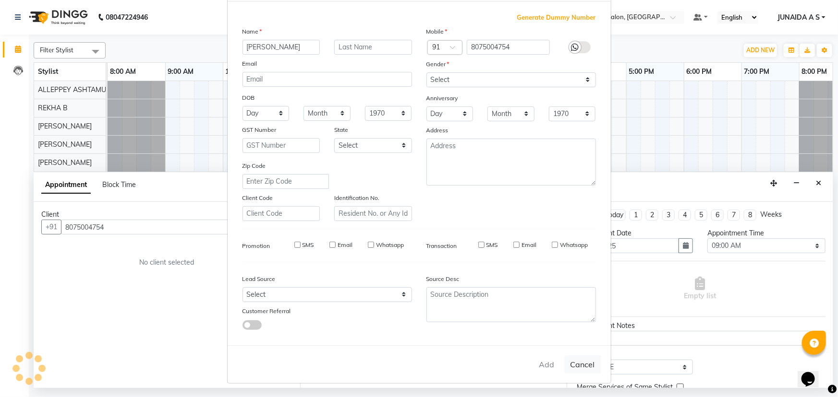
type input "80******54"
select select
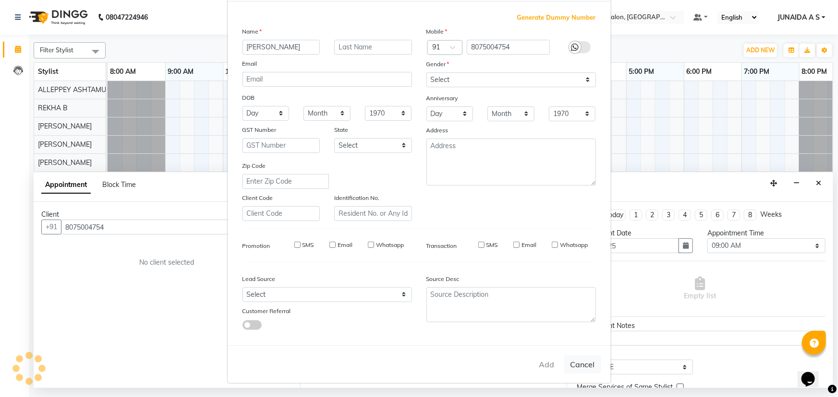
select select
checkbox input "false"
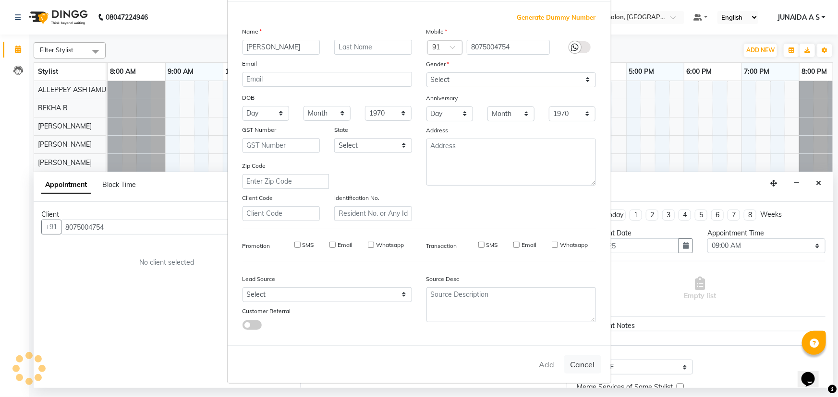
checkbox input "false"
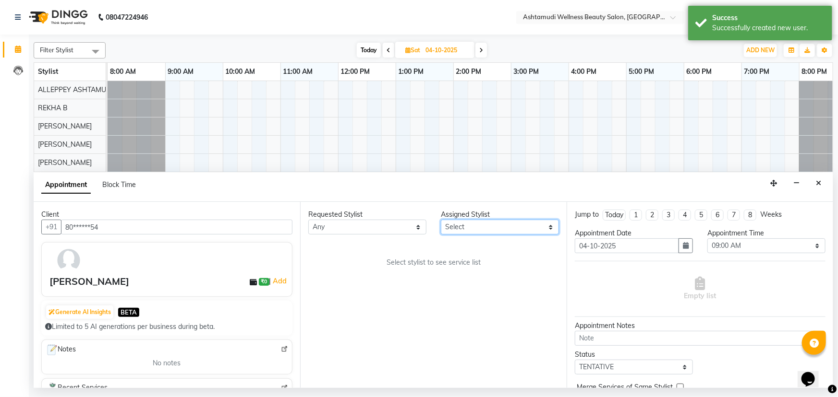
click at [521, 220] on select "Select ALLEPPEY ASHTAMUDI Jyothy REKHA B ROSELIN Soumya Sreedevi" at bounding box center [500, 227] width 118 height 15
select select "27367"
click at [441, 220] on select "Select ALLEPPEY ASHTAMUDI Jyothy REKHA B ROSELIN Soumya Sreedevi" at bounding box center [500, 227] width 118 height 15
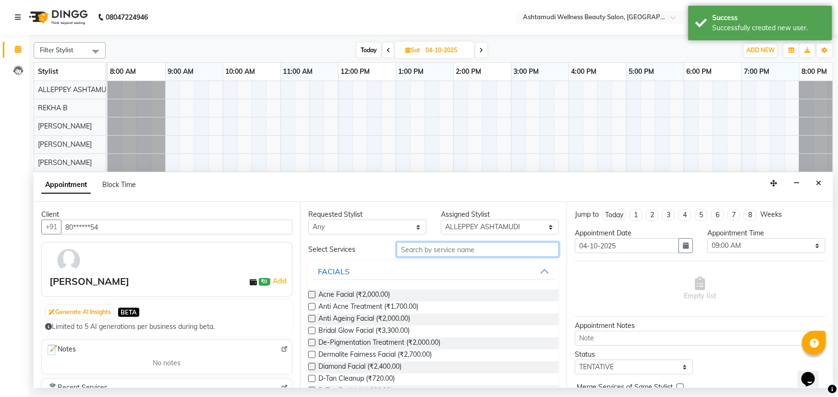
click at [457, 246] on input "text" at bounding box center [478, 249] width 162 height 15
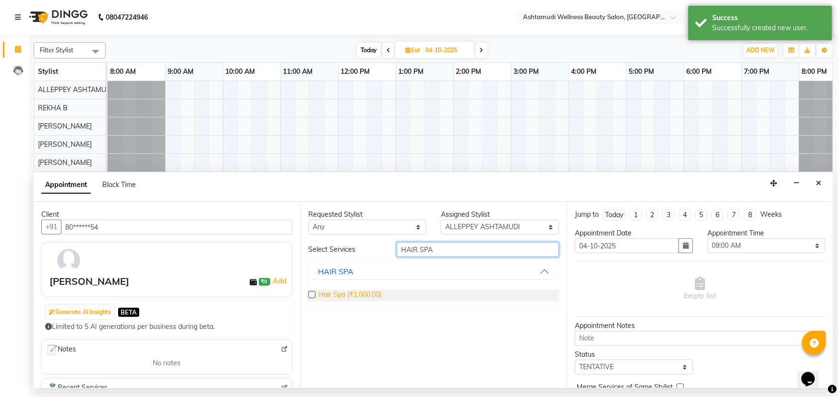
type input "HAIR SPA"
click at [379, 297] on span "Hair Spa (₹1,000.00)" at bounding box center [349, 296] width 63 height 12
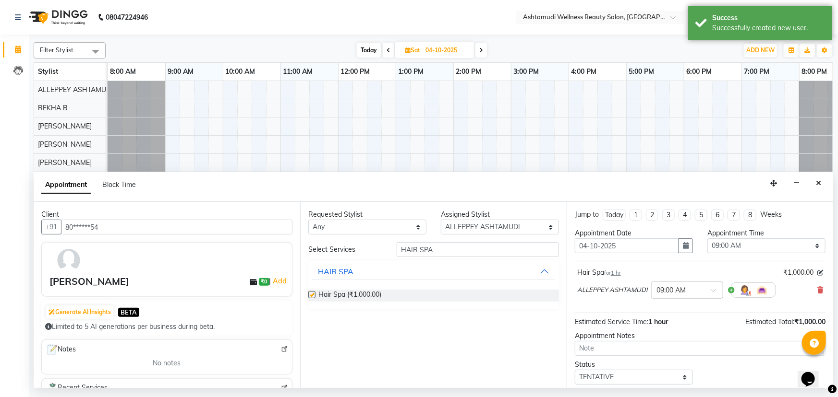
checkbox input "false"
click at [683, 249] on icon "button" at bounding box center [686, 245] width 6 height 7
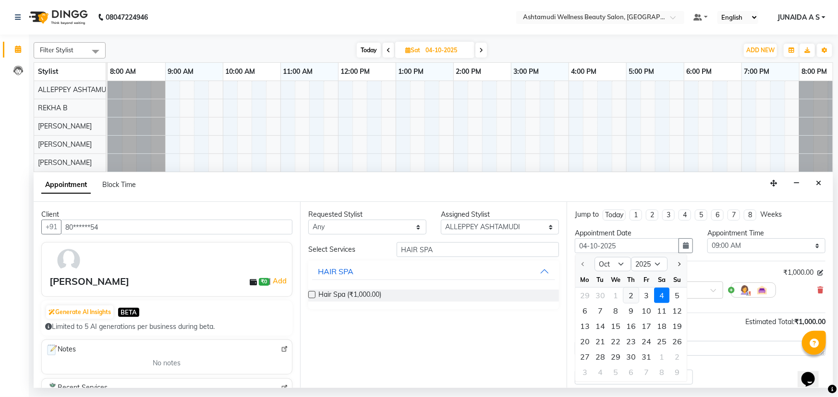
click at [632, 297] on div "2" at bounding box center [630, 295] width 15 height 15
type input "02-10-2025"
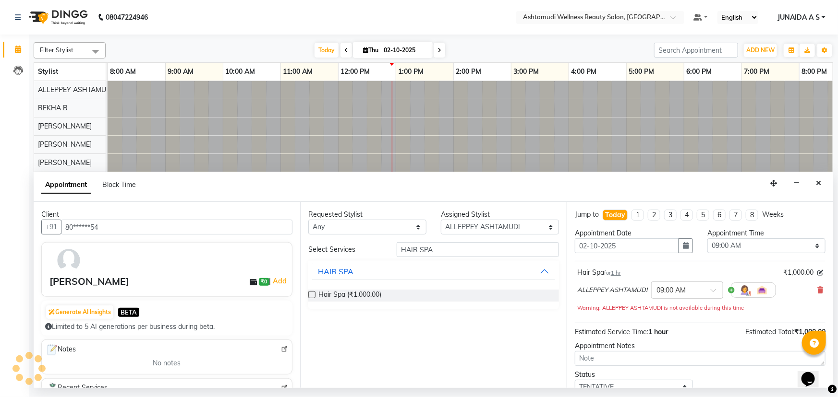
scroll to position [0, 24]
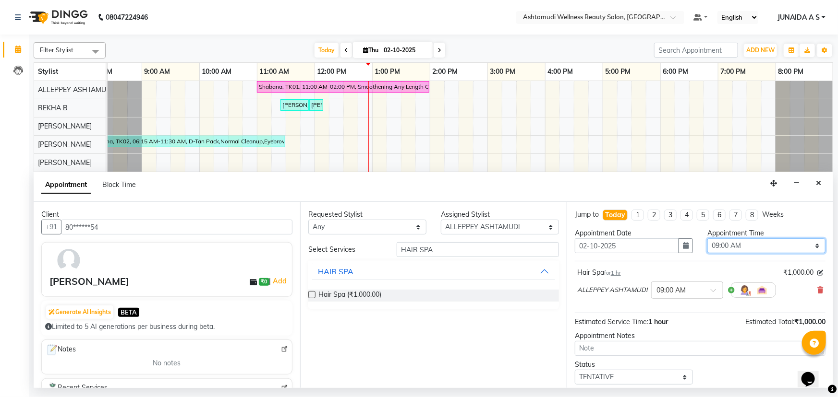
click at [715, 244] on select "Select 09:00 AM 09:15 AM 09:30 AM 09:45 AM 10:00 AM 10:15 AM 10:30 AM 10:45 AM …" at bounding box center [766, 246] width 118 height 15
select select "960"
click at [707, 239] on select "Select 09:00 AM 09:15 AM 09:30 AM 09:45 AM 10:00 AM 10:15 AM 10:30 AM 10:45 AM …" at bounding box center [766, 246] width 118 height 15
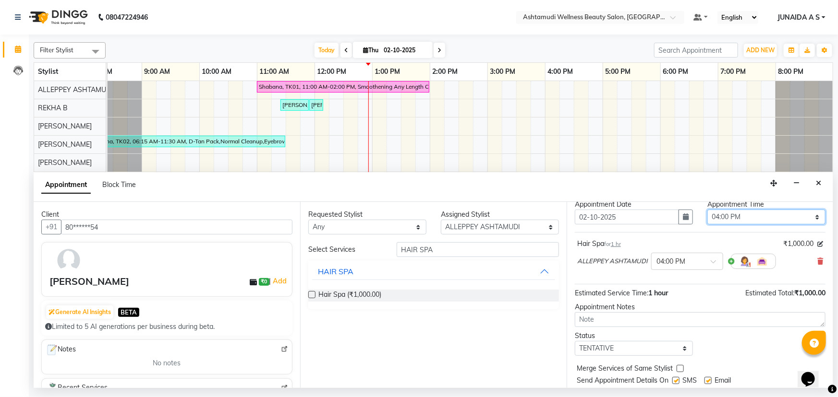
scroll to position [43, 0]
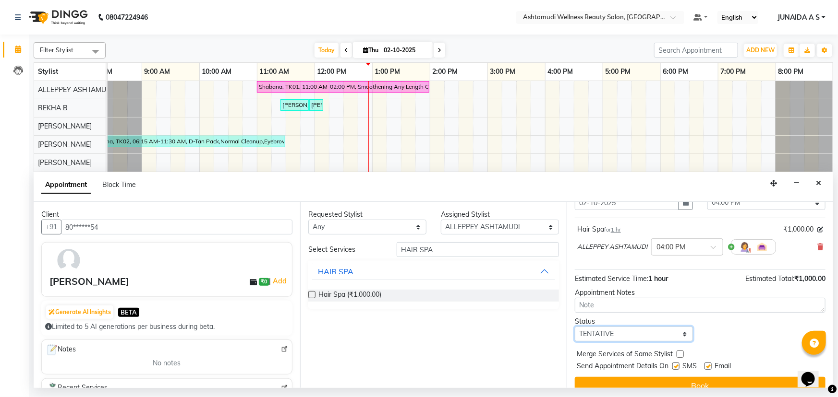
click at [606, 329] on select "Select TENTATIVE CONFIRM CHECK-IN UPCOMING" at bounding box center [634, 334] width 118 height 15
select select "confirm booking"
click at [575, 327] on select "Select TENTATIVE CONFIRM CHECK-IN UPCOMING" at bounding box center [634, 334] width 118 height 15
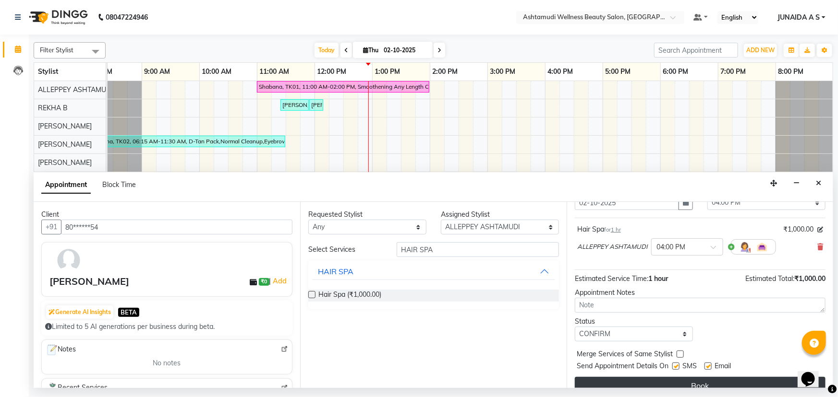
click at [619, 385] on button "Book" at bounding box center [700, 385] width 251 height 17
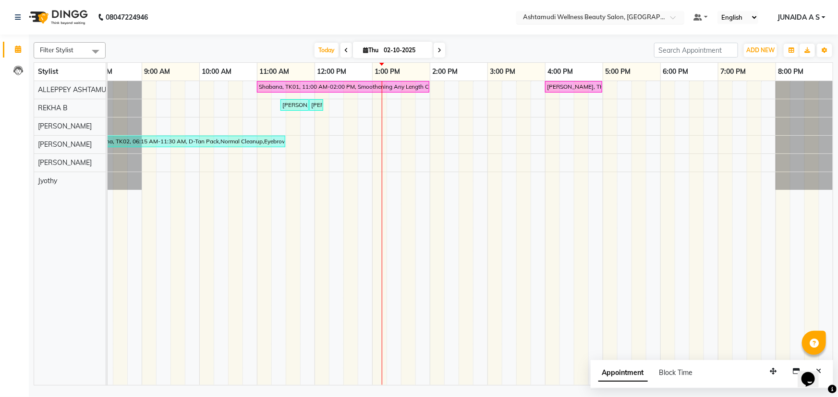
click at [658, 17] on input "text" at bounding box center [590, 18] width 139 height 10
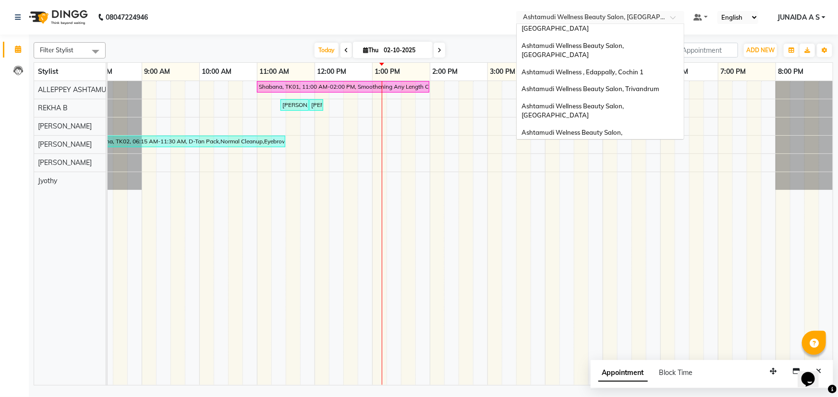
scroll to position [45, 0]
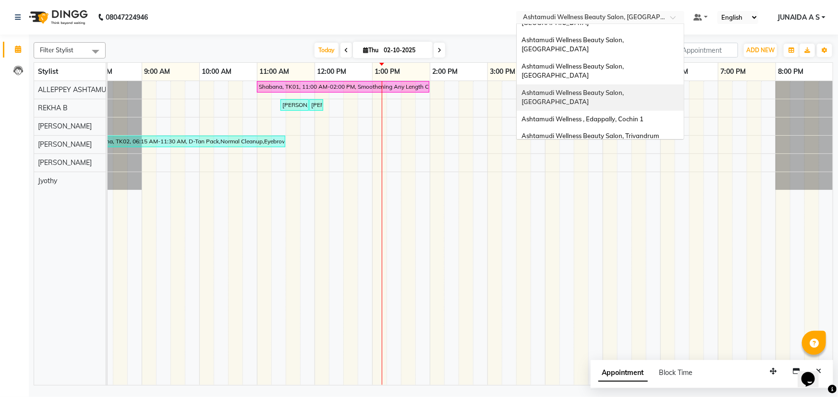
click at [625, 89] on span "Ashtamudi Wellness Beauty Salon, [GEOGRAPHIC_DATA]" at bounding box center [573, 97] width 104 height 17
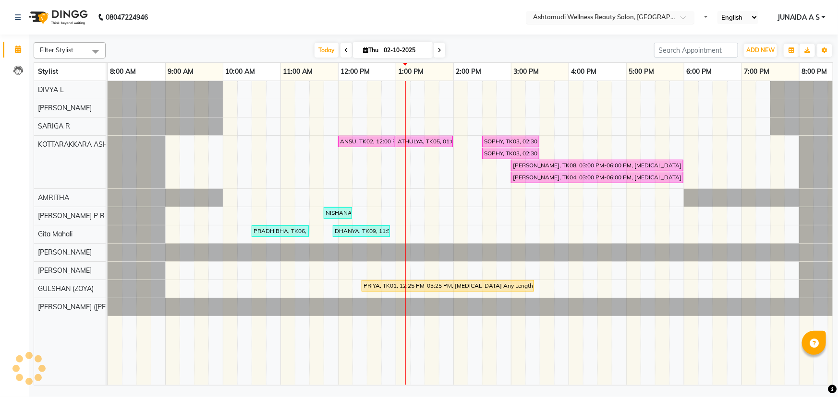
click at [670, 19] on input "text" at bounding box center [600, 18] width 139 height 10
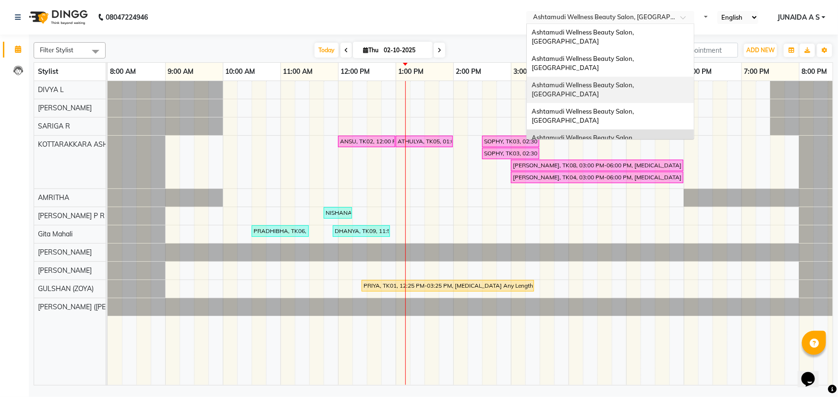
click at [661, 77] on div "Ashtamudi Wellness Beauty Salon, [GEOGRAPHIC_DATA]" at bounding box center [610, 90] width 167 height 26
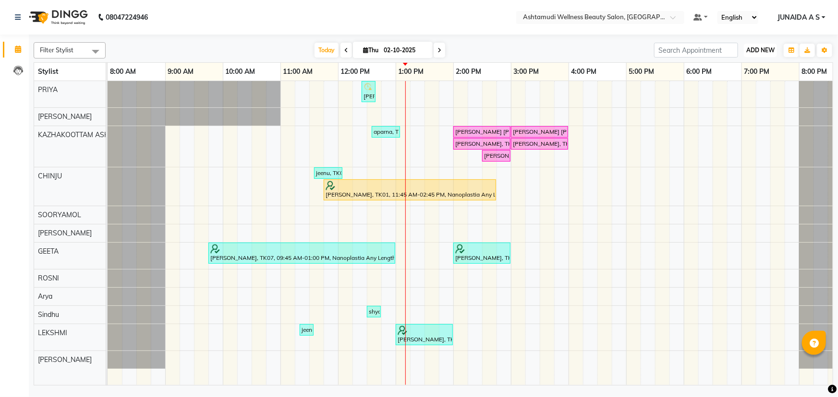
click at [759, 52] on span "ADD NEW" at bounding box center [760, 50] width 28 height 7
click at [758, 65] on button "Add Appointment" at bounding box center [739, 68] width 76 height 12
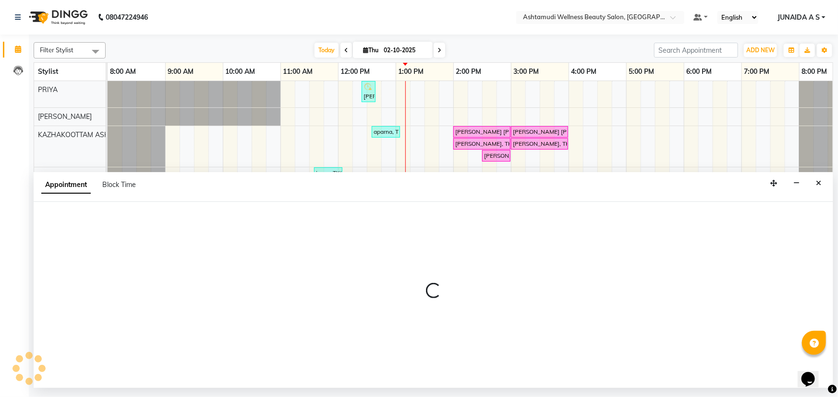
select select "540"
select select "tentative"
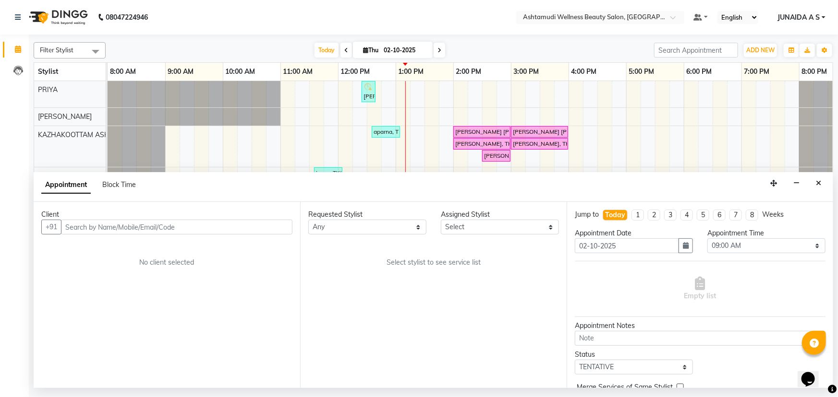
click at [139, 231] on input "text" at bounding box center [176, 227] width 231 height 15
type input "8075493099"
click at [266, 225] on span "Add Client" at bounding box center [272, 227] width 32 height 9
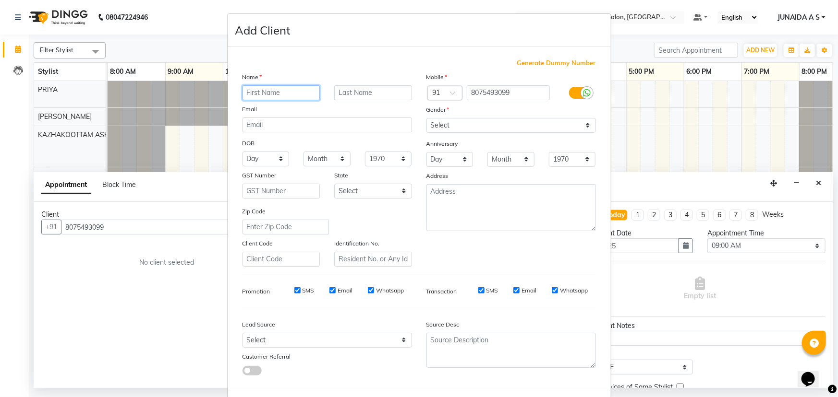
paste input "[PERSON_NAME]"
type input "[PERSON_NAME]"
click at [466, 120] on select "Select [DEMOGRAPHIC_DATA] [DEMOGRAPHIC_DATA] Other Prefer Not To Say" at bounding box center [510, 125] width 169 height 15
select select "[DEMOGRAPHIC_DATA]"
click at [426, 118] on select "Select [DEMOGRAPHIC_DATA] [DEMOGRAPHIC_DATA] Other Prefer Not To Say" at bounding box center [510, 125] width 169 height 15
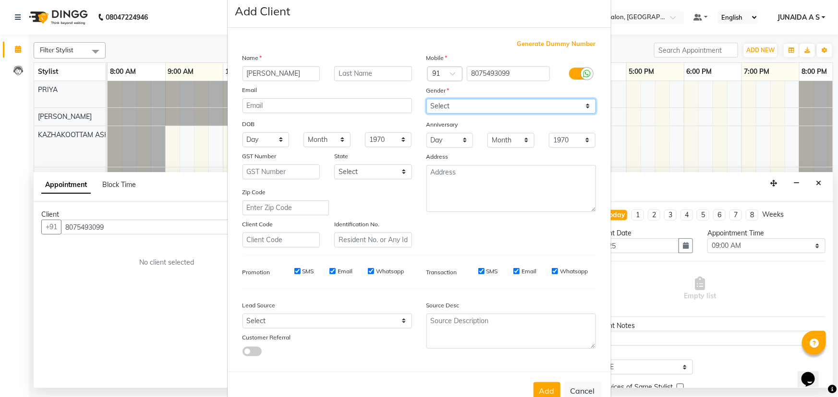
scroll to position [48, 0]
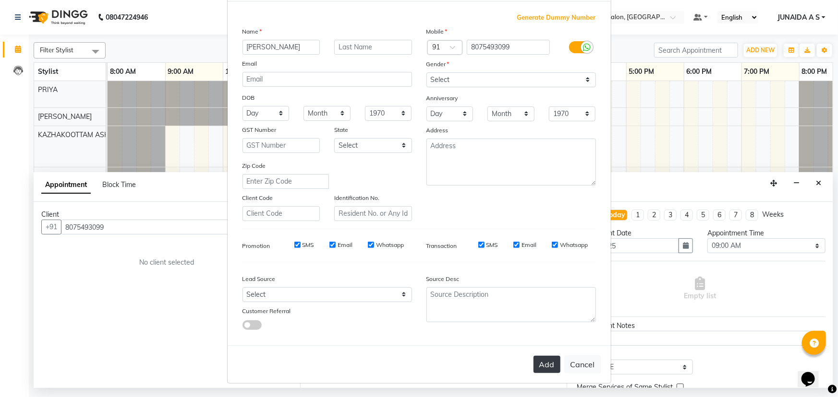
click at [546, 365] on button "Add" at bounding box center [546, 364] width 27 height 17
type input "80******99"
select select
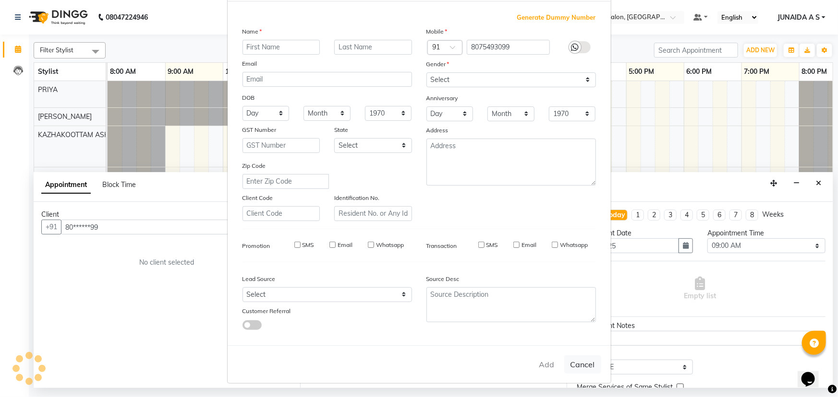
select select
checkbox input "false"
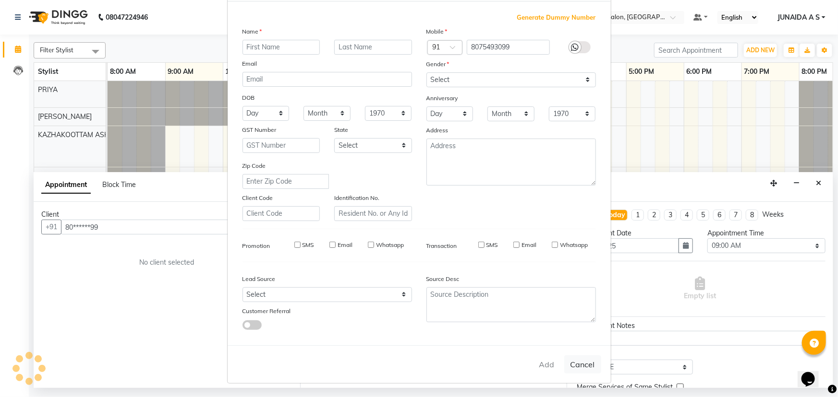
checkbox input "false"
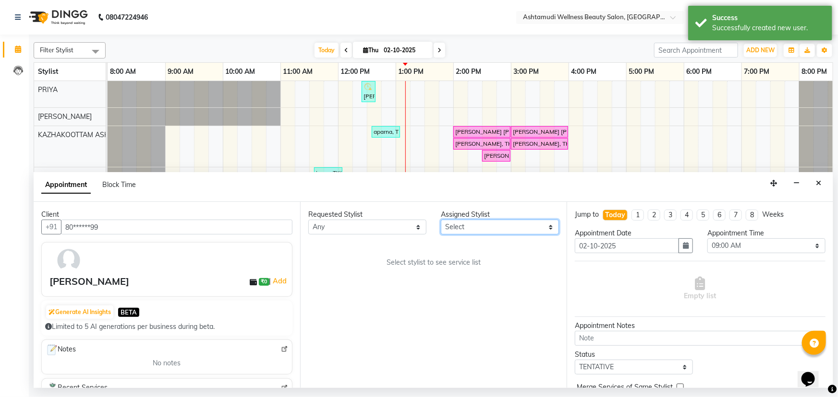
click at [483, 228] on select "Select [PERSON_NAME] ASHTAMUDI KRISHNA [PERSON_NAME] [PERSON_NAME] Gopal PRIYA …" at bounding box center [500, 227] width 118 height 15
select select "27528"
click at [441, 220] on select "Select [PERSON_NAME] ASHTAMUDI KRISHNA [PERSON_NAME] [PERSON_NAME] Gopal PRIYA …" at bounding box center [500, 227] width 118 height 15
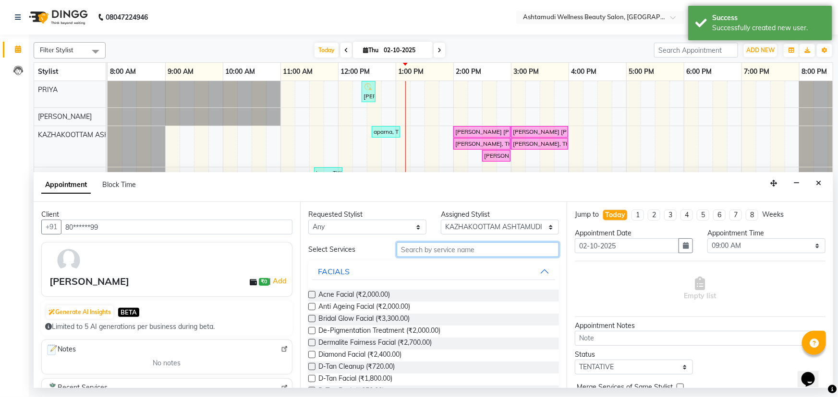
click at [444, 253] on input "text" at bounding box center [478, 249] width 162 height 15
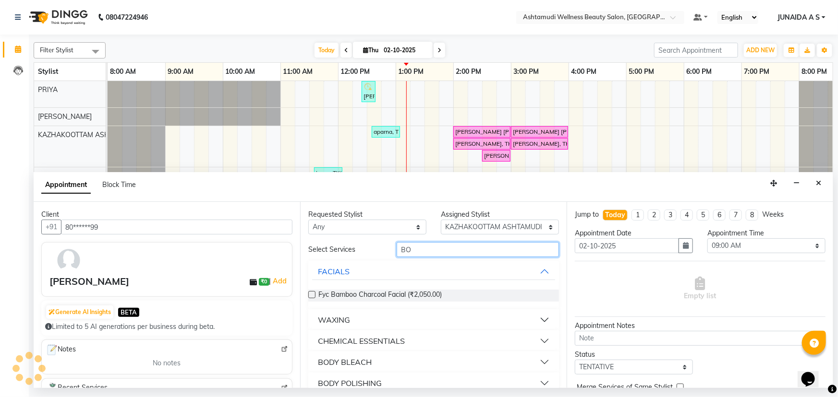
type input "B"
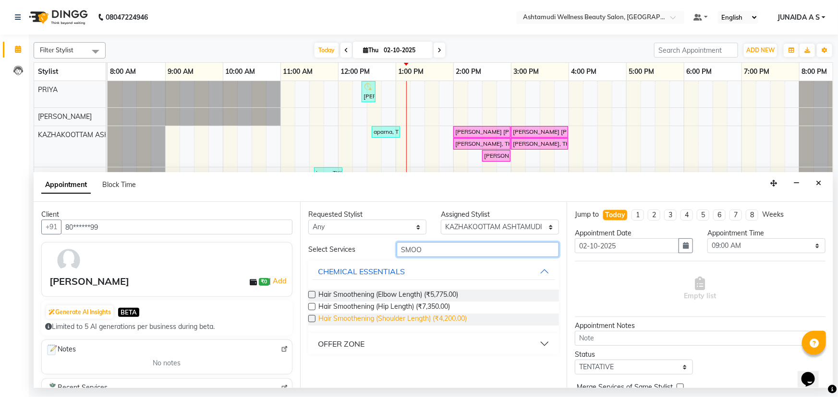
type input "SMOO"
click at [426, 322] on span "Hair Smoothening (Shoulder Length) (₹4,200.00)" at bounding box center [392, 320] width 148 height 12
checkbox input "false"
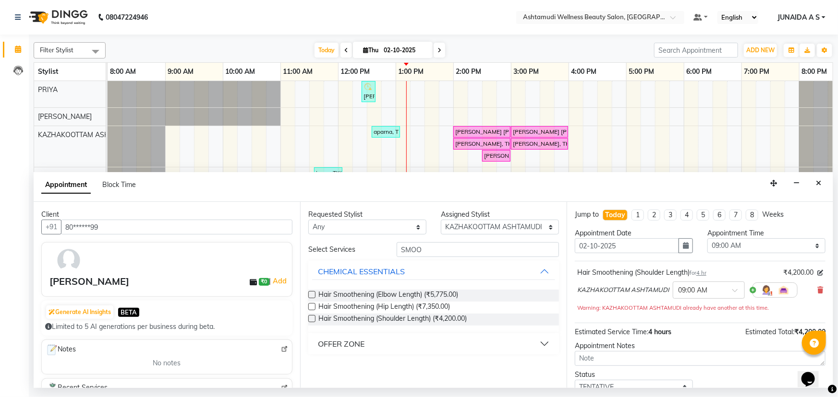
click at [381, 341] on button "OFFER ZONE" at bounding box center [433, 344] width 243 height 17
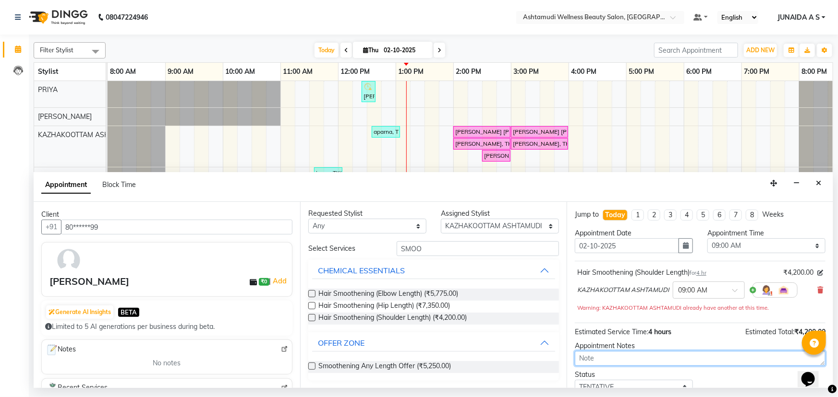
click at [602, 358] on textarea at bounding box center [700, 358] width 251 height 15
type textarea "ROOT TOUCH UP"
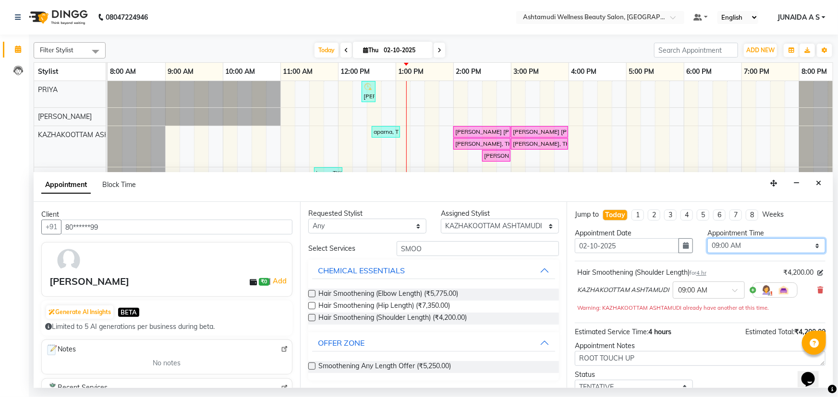
click at [710, 244] on select "Select 09:00 AM 09:15 AM 09:30 AM 09:45 AM 10:00 AM 10:15 AM 10:30 AM 10:45 AM …" at bounding box center [766, 246] width 118 height 15
select select "930"
click at [707, 239] on select "Select 09:00 AM 09:15 AM 09:30 AM 09:45 AM 10:00 AM 10:15 AM 10:30 AM 10:45 AM …" at bounding box center [766, 246] width 118 height 15
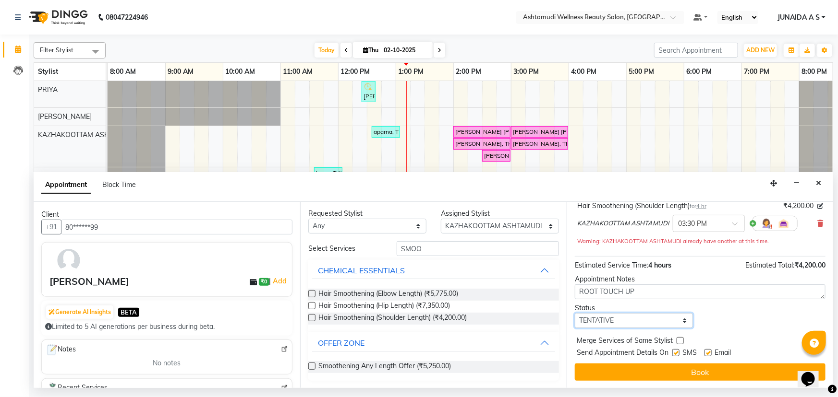
click at [610, 317] on select "Select TENTATIVE CONFIRM CHECK-IN UPCOMING" at bounding box center [634, 320] width 118 height 15
select select "confirm booking"
click at [575, 313] on select "Select TENTATIVE CONFIRM CHECK-IN UPCOMING" at bounding box center [634, 320] width 118 height 15
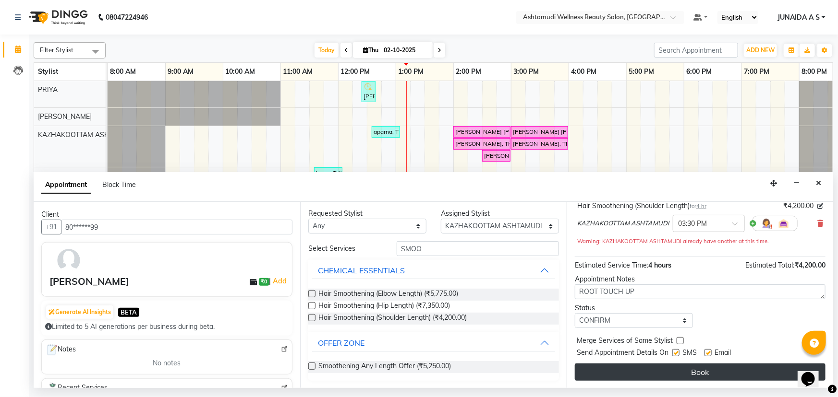
click at [600, 370] on button "Book" at bounding box center [700, 372] width 251 height 17
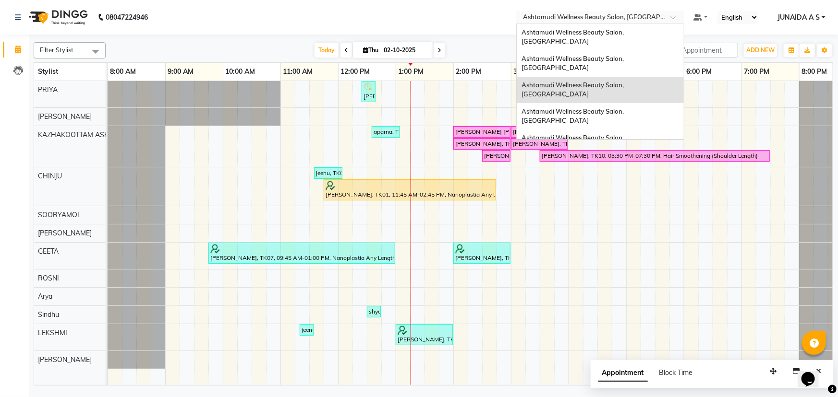
click at [672, 17] on span at bounding box center [676, 20] width 12 height 10
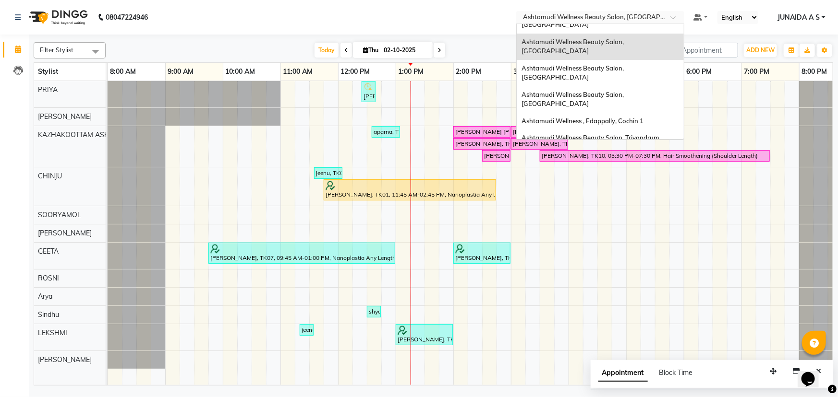
scroll to position [0, 0]
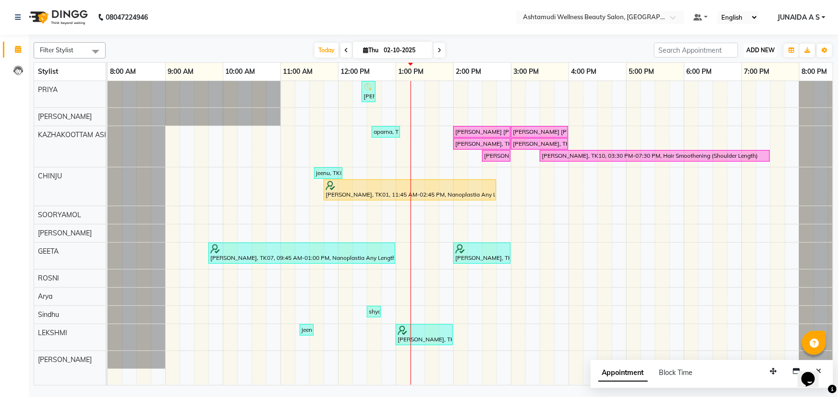
click at [764, 50] on span "ADD NEW" at bounding box center [760, 50] width 28 height 7
drag, startPoint x: 758, startPoint y: 68, endPoint x: 732, endPoint y: 77, distance: 27.9
click at [757, 68] on button "Add Appointment" at bounding box center [739, 68] width 76 height 12
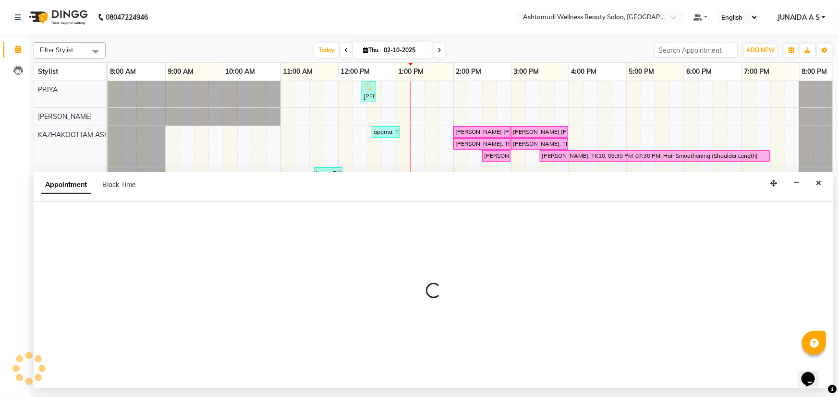
select select "tentative"
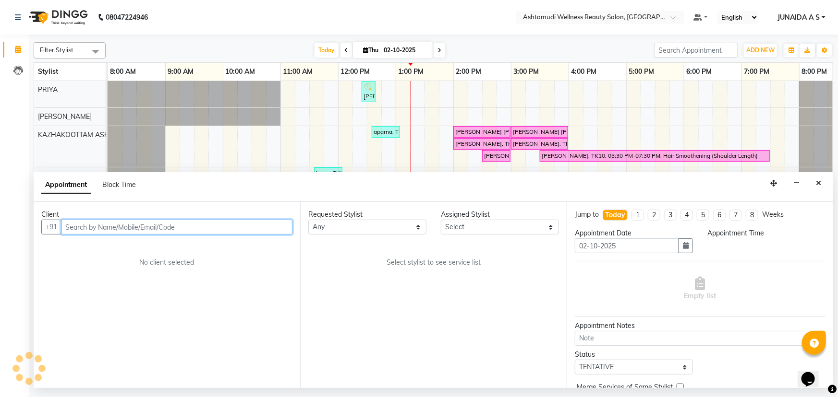
select select "540"
click at [225, 225] on input "text" at bounding box center [176, 227] width 231 height 15
paste input "9847688504"
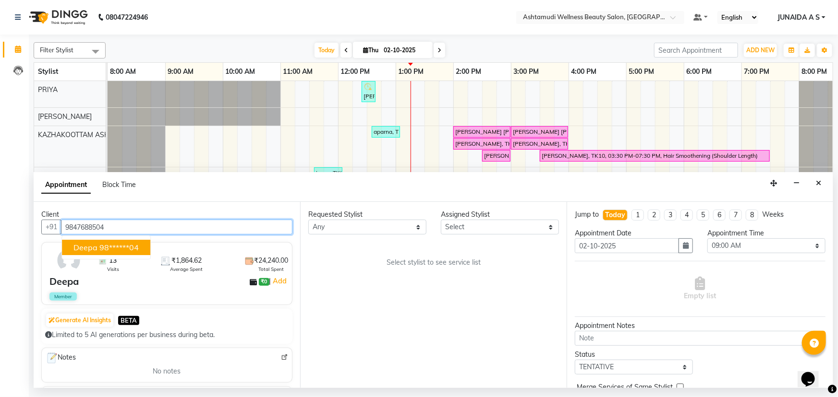
click at [110, 249] on ngb-highlight "98******04" at bounding box center [118, 248] width 39 height 10
type input "98******04"
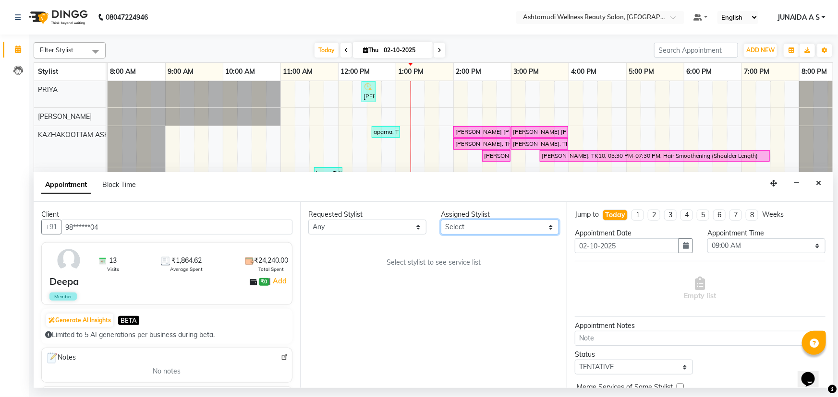
drag, startPoint x: 457, startPoint y: 226, endPoint x: 463, endPoint y: 215, distance: 12.2
click at [457, 226] on select "Select [PERSON_NAME] ASHTAMUDI KRISHNA [PERSON_NAME] [PERSON_NAME] Gopal PRIYA …" at bounding box center [500, 227] width 118 height 15
select select "27528"
click at [441, 220] on select "Select [PERSON_NAME] ASHTAMUDI KRISHNA [PERSON_NAME] [PERSON_NAME] Gopal PRIYA …" at bounding box center [500, 227] width 118 height 15
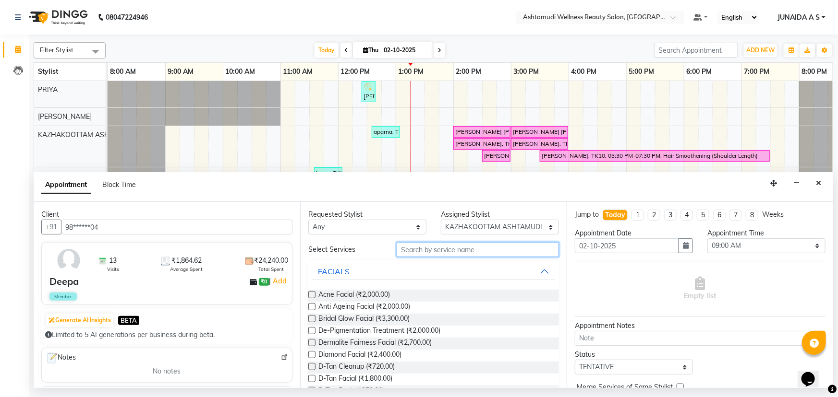
click at [454, 256] on input "text" at bounding box center [478, 249] width 162 height 15
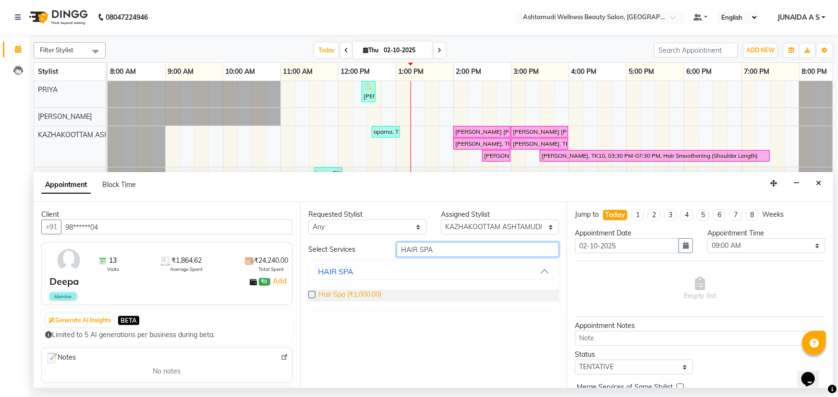
type input "HAIR SPA"
click at [348, 295] on span "Hair Spa (₹1,000.00)" at bounding box center [349, 296] width 63 height 12
checkbox input "false"
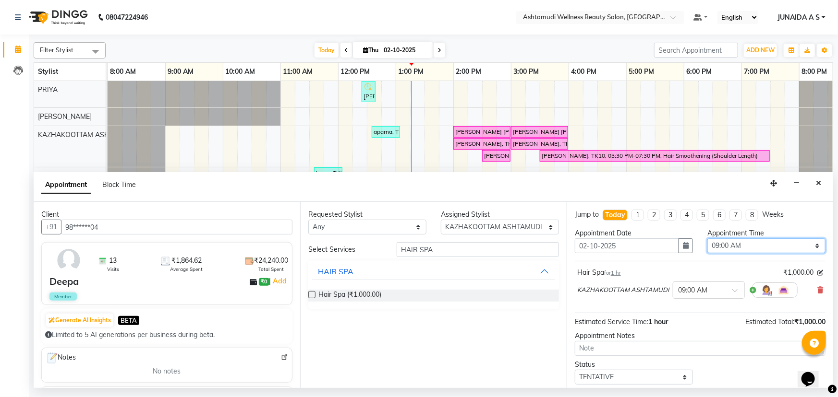
click at [719, 247] on select "Select 09:00 AM 09:15 AM 09:30 AM 09:45 AM 10:00 AM 10:15 AM 10:30 AM 10:45 AM …" at bounding box center [766, 246] width 118 height 15
select select "900"
click at [707, 239] on select "Select 09:00 AM 09:15 AM 09:30 AM 09:45 AM 10:00 AM 10:15 AM 10:30 AM 10:45 AM …" at bounding box center [766, 246] width 118 height 15
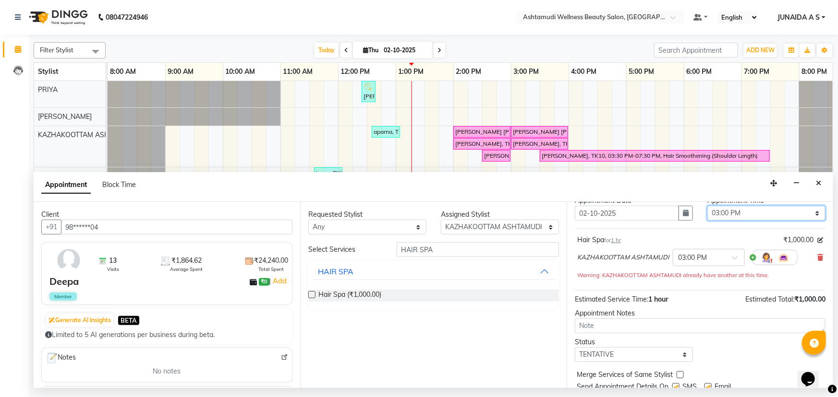
scroll to position [67, 0]
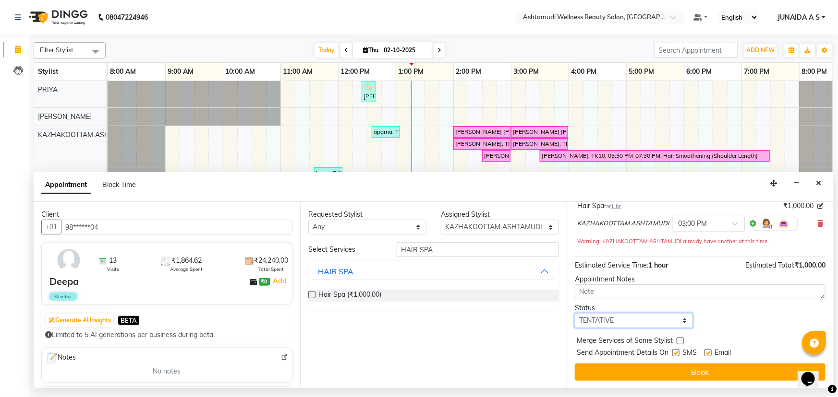
click at [624, 319] on select "Select TENTATIVE CONFIRM CHECK-IN UPCOMING" at bounding box center [634, 320] width 118 height 15
select select "confirm booking"
click at [575, 313] on select "Select TENTATIVE CONFIRM CHECK-IN UPCOMING" at bounding box center [634, 320] width 118 height 15
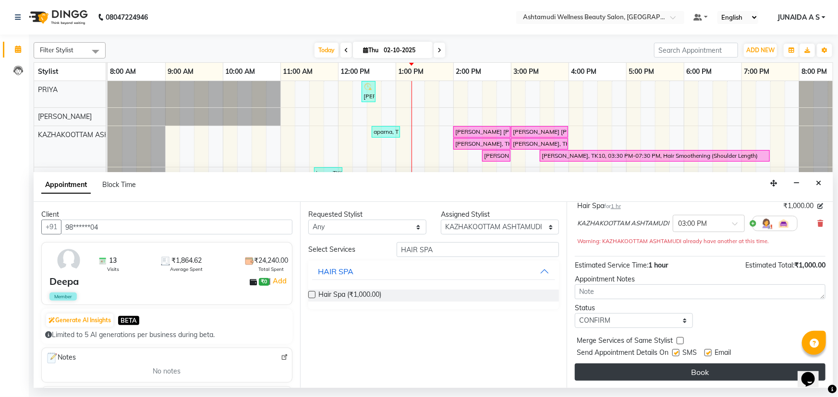
click at [606, 370] on button "Book" at bounding box center [700, 372] width 251 height 17
